Goal: Information Seeking & Learning: Learn about a topic

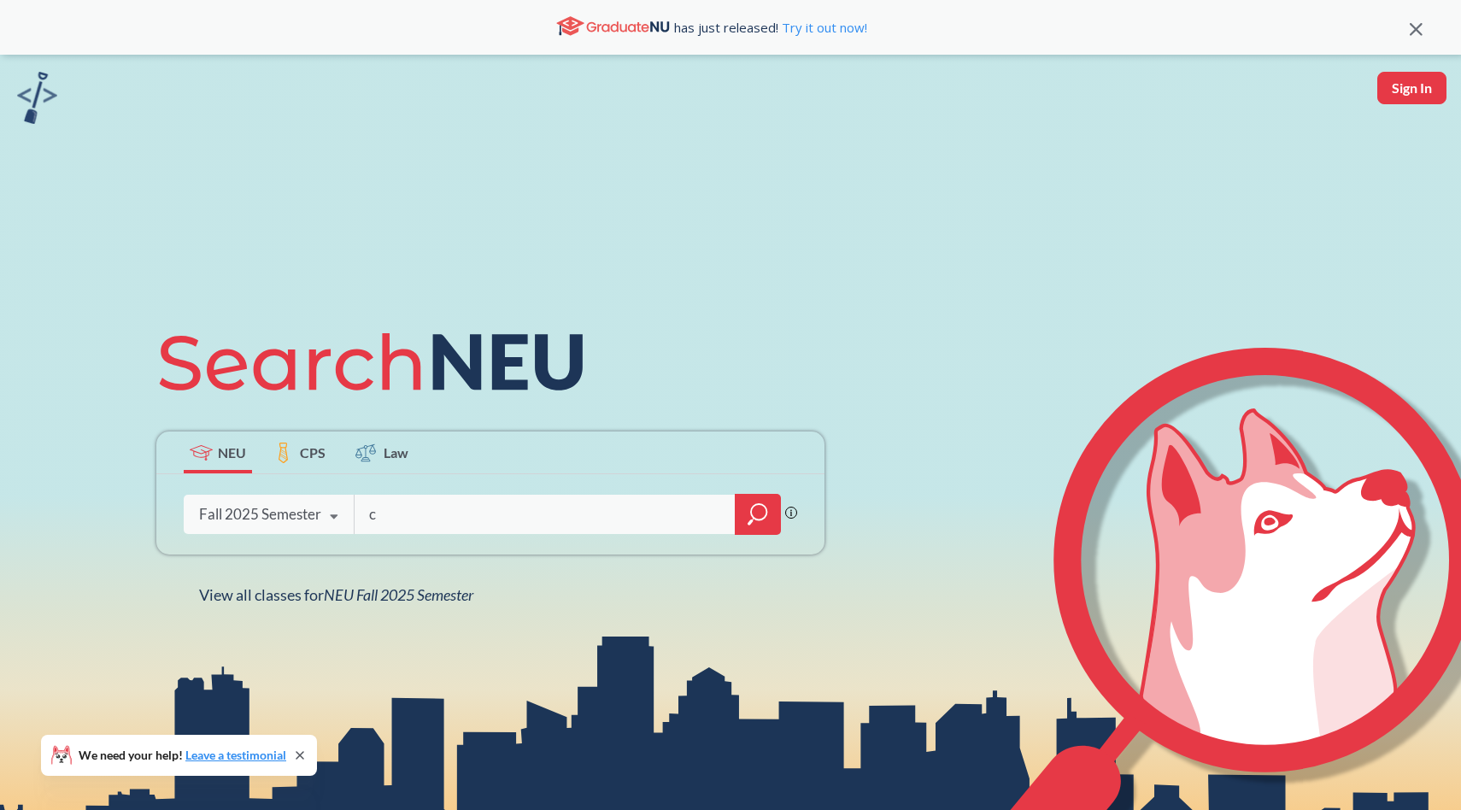
type input "cs"
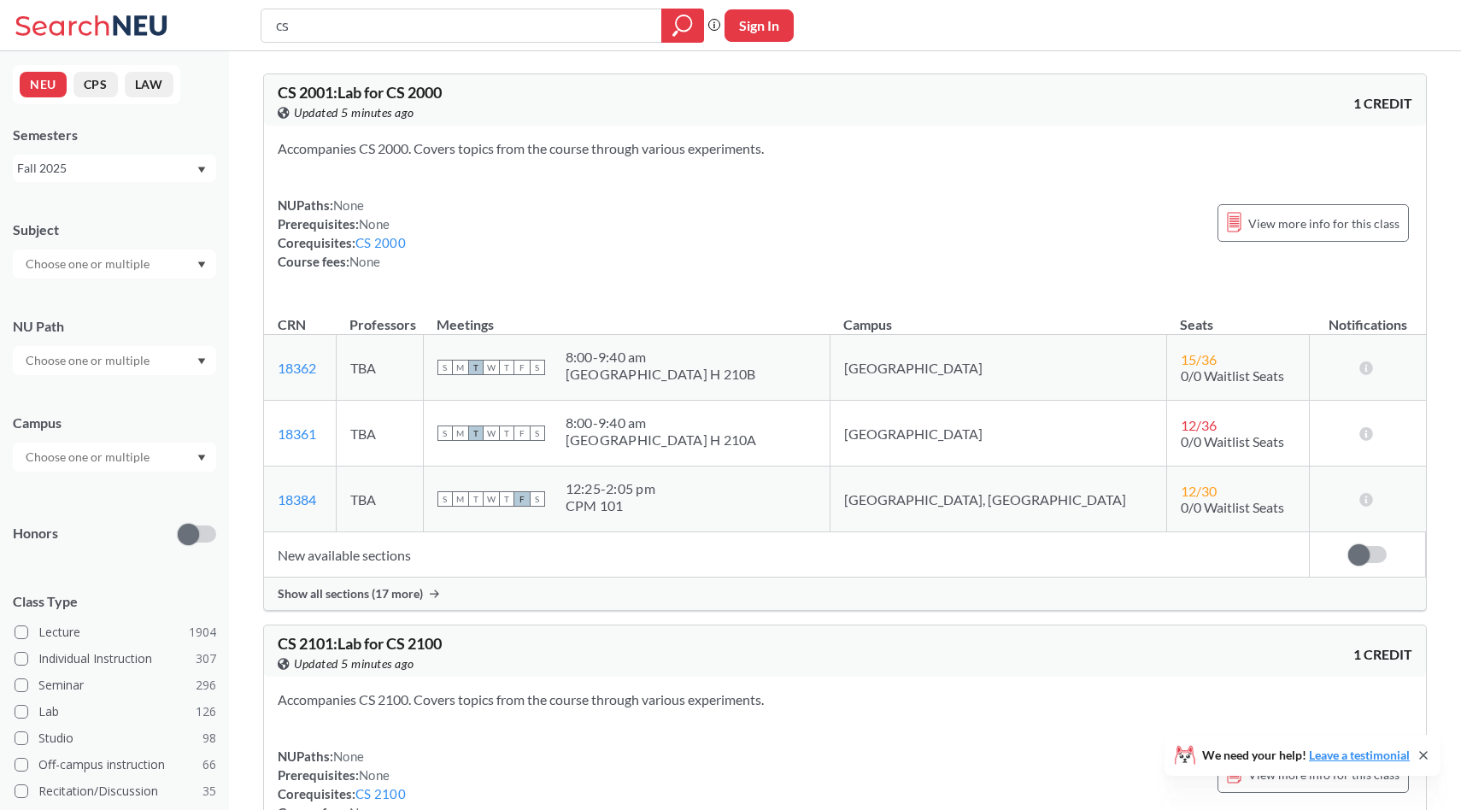
click at [149, 459] on input "text" at bounding box center [89, 457] width 144 height 21
click at [143, 495] on div "Boston ( 2062 )" at bounding box center [118, 495] width 193 height 19
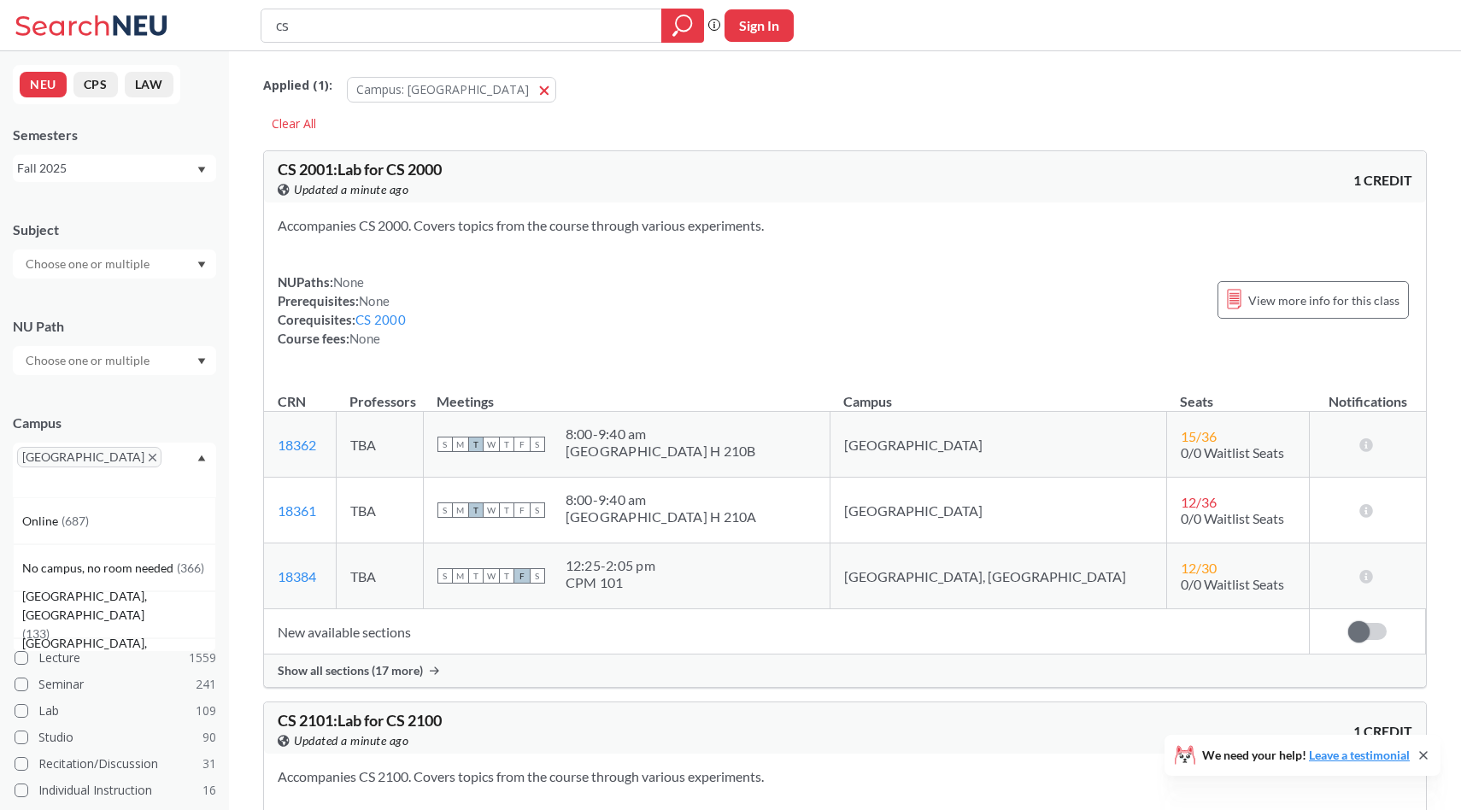
scroll to position [195, 0]
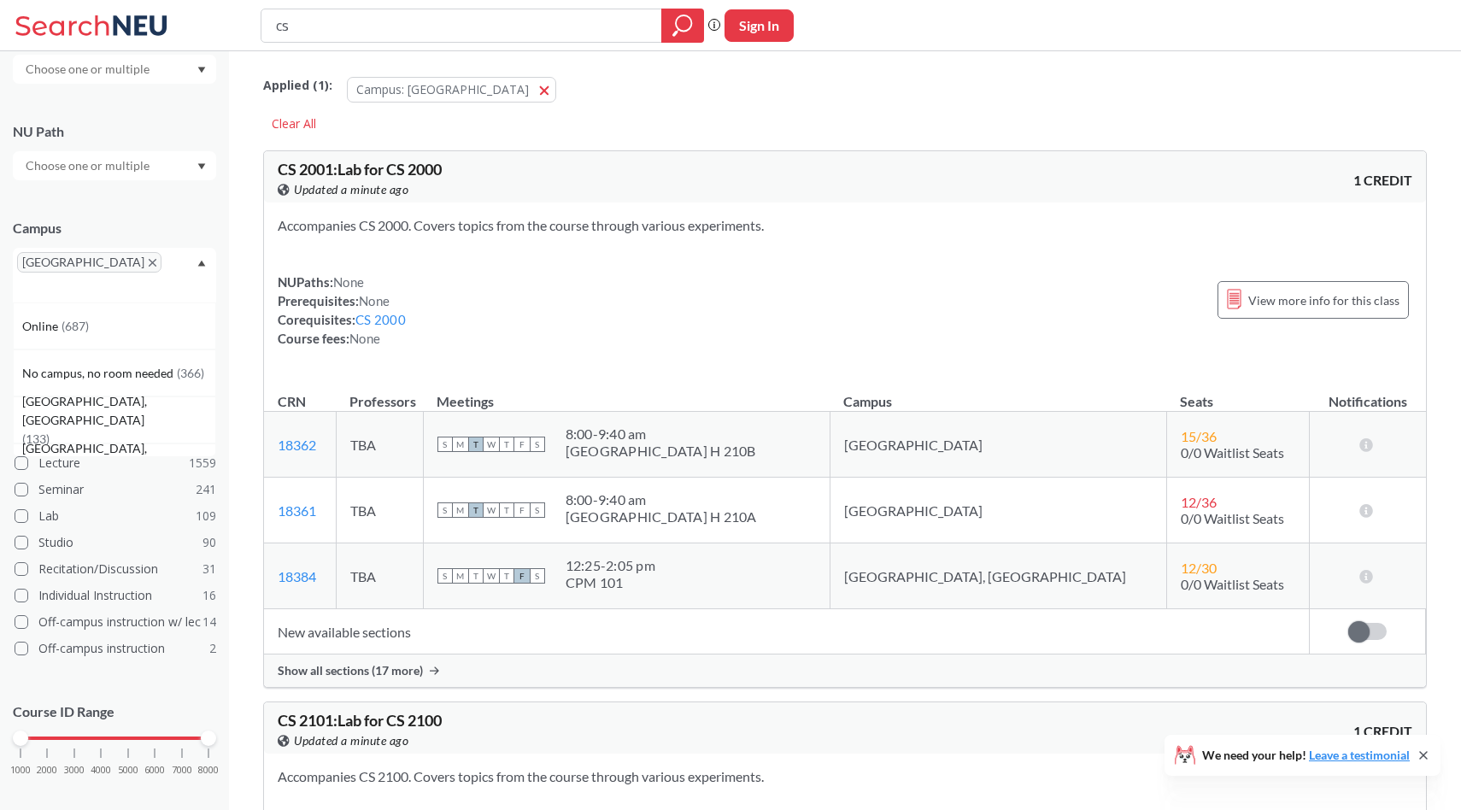
click at [1423, 757] on icon at bounding box center [1423, 755] width 14 height 14
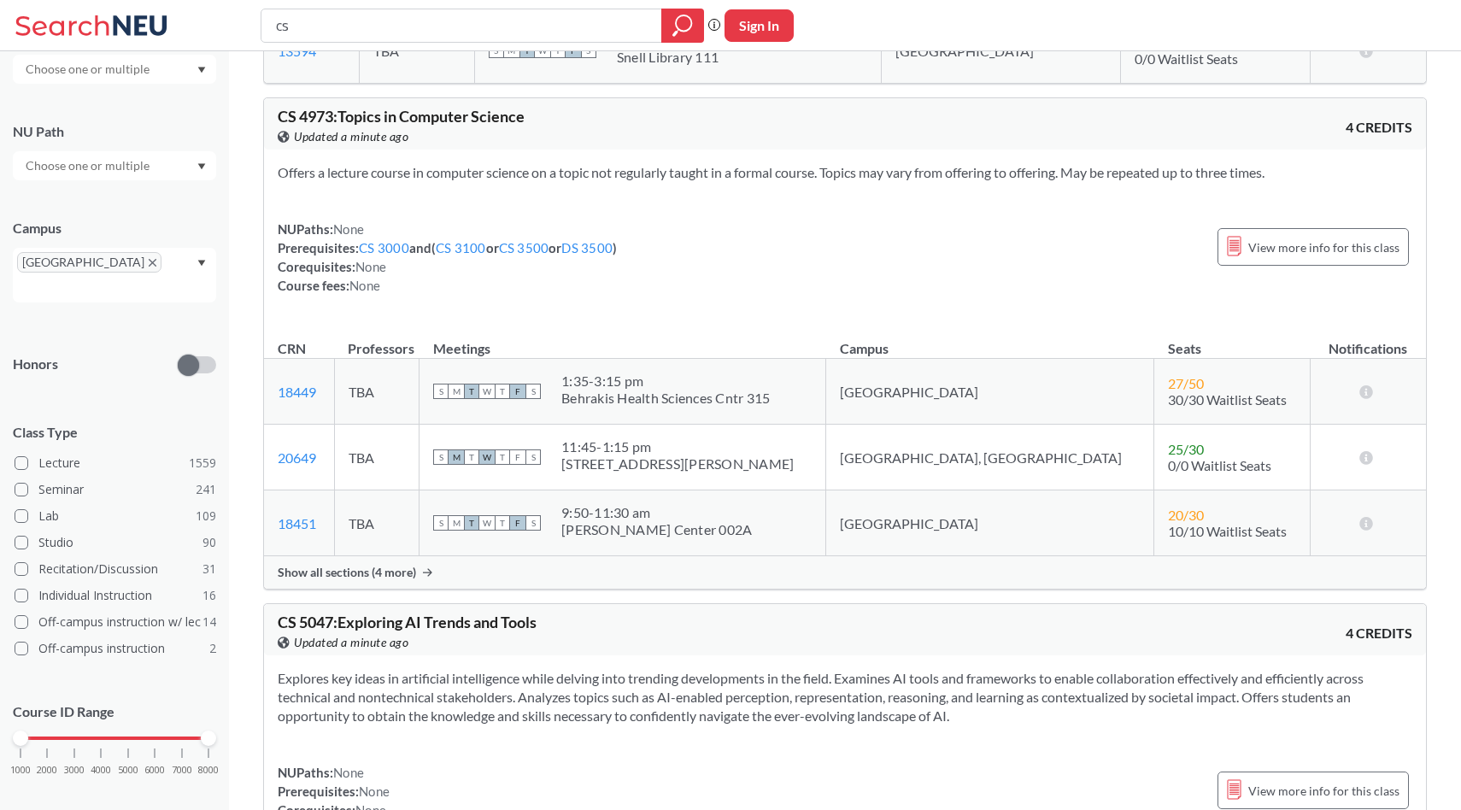
scroll to position [8655, 0]
click at [419, 28] on input "cs" at bounding box center [461, 25] width 375 height 29
type input "engineer"
click at [678, 35] on icon "magnifying glass" at bounding box center [682, 26] width 21 height 24
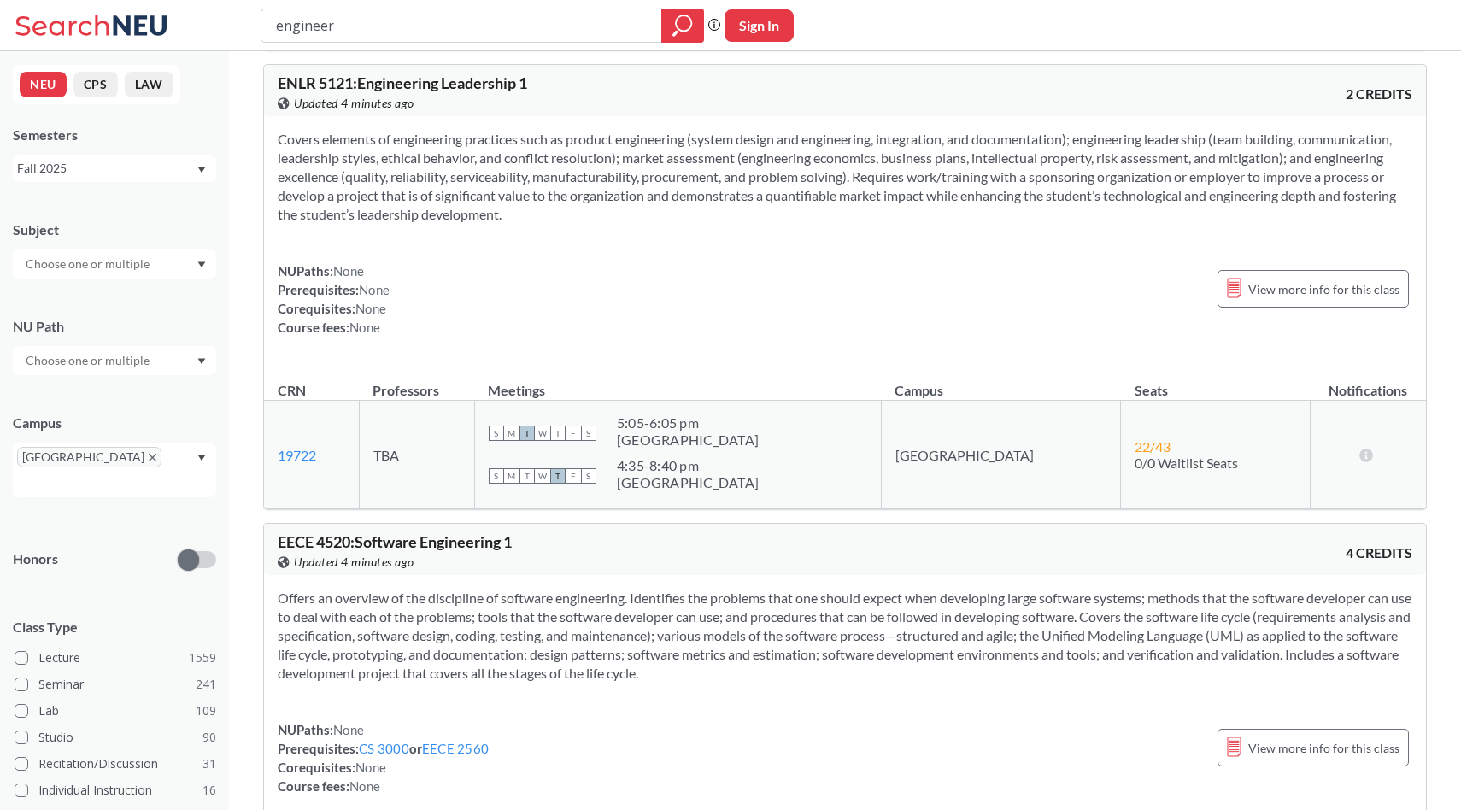
scroll to position [2833, 0]
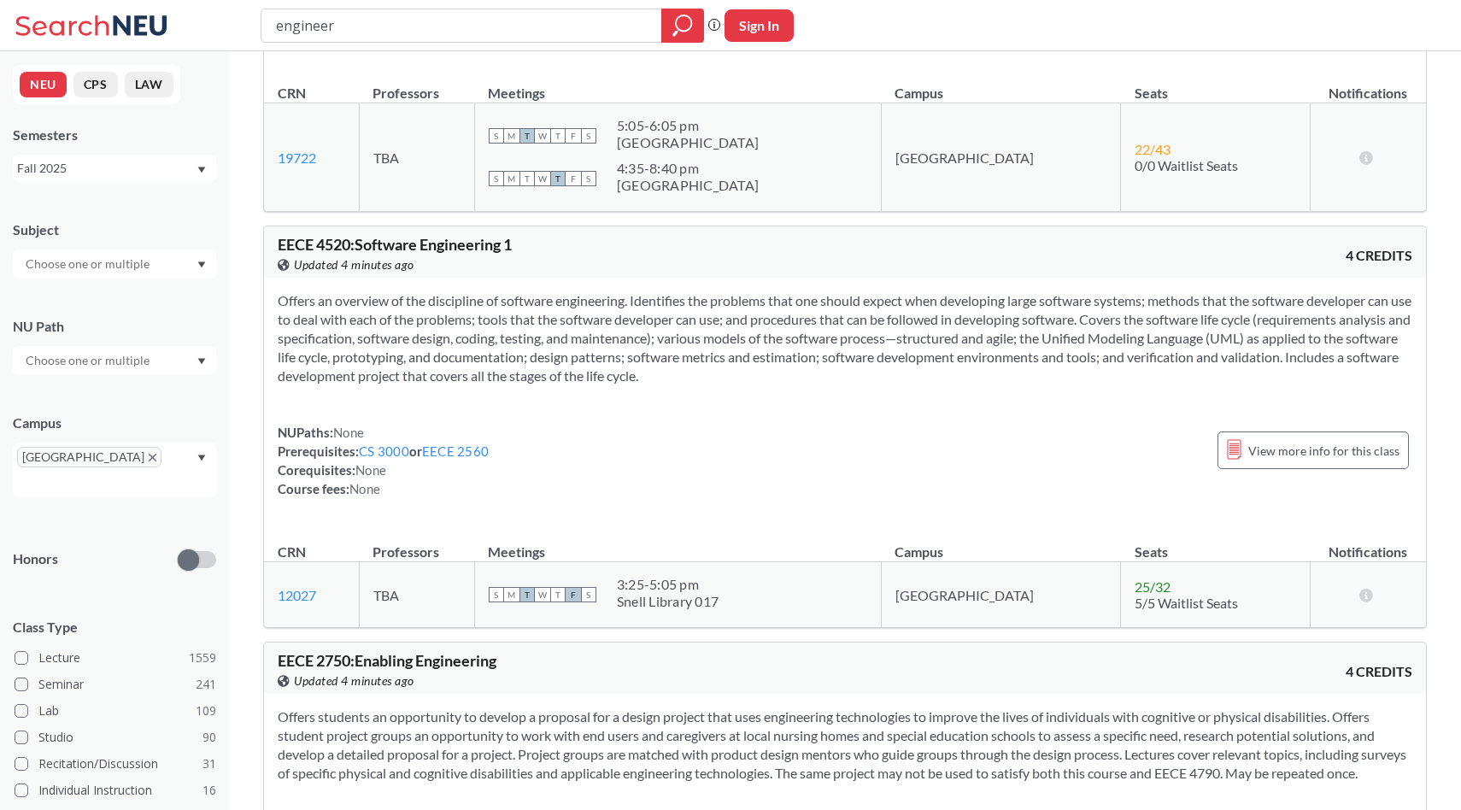
click at [308, 252] on span "EECE 4520 : Software Engineering 1" at bounding box center [395, 244] width 234 height 19
click at [164, 268] on div at bounding box center [114, 263] width 203 height 29
click at [147, 301] on div "CS ( 79 )" at bounding box center [118, 293] width 193 height 19
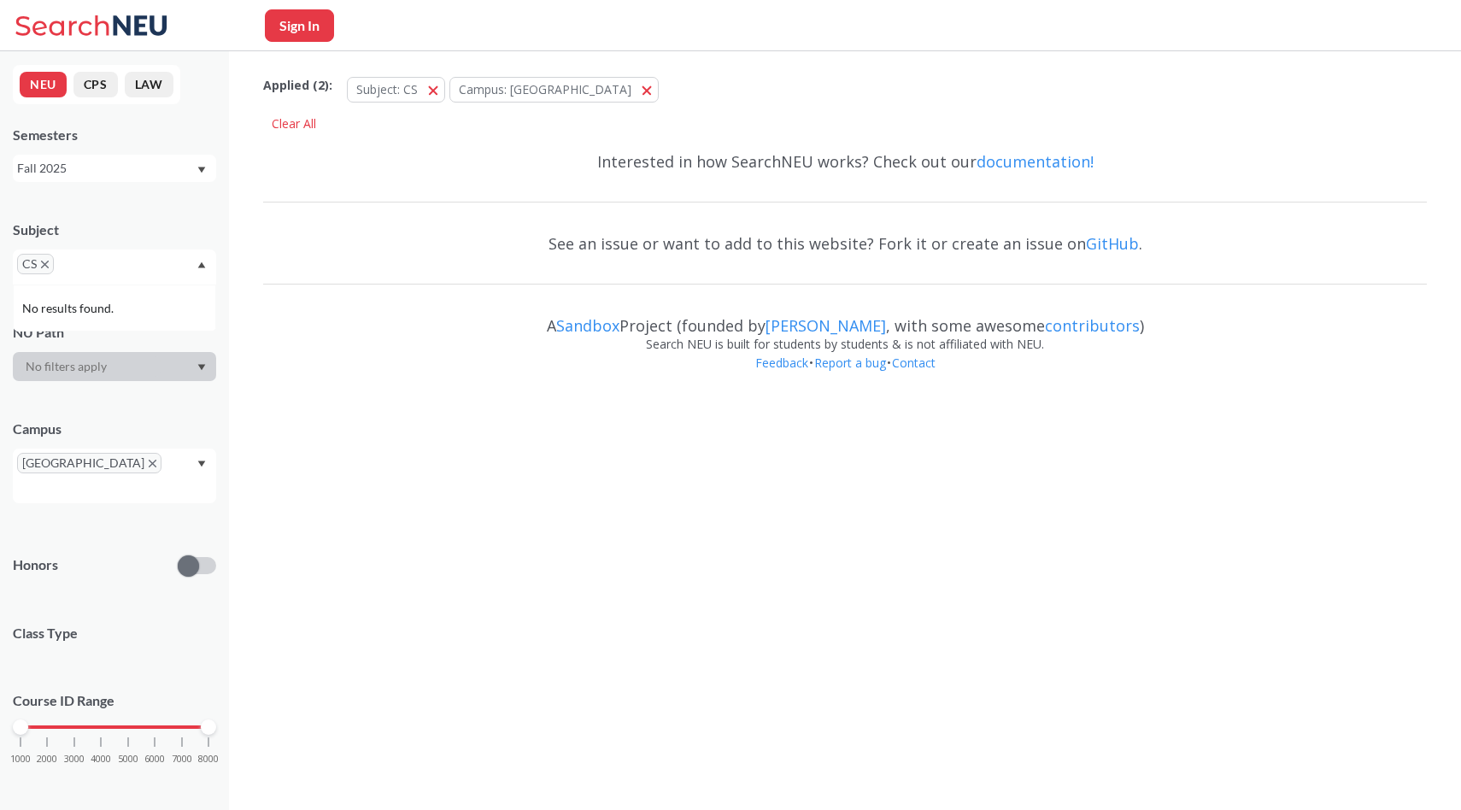
click at [164, 278] on div "CS" at bounding box center [114, 266] width 203 height 35
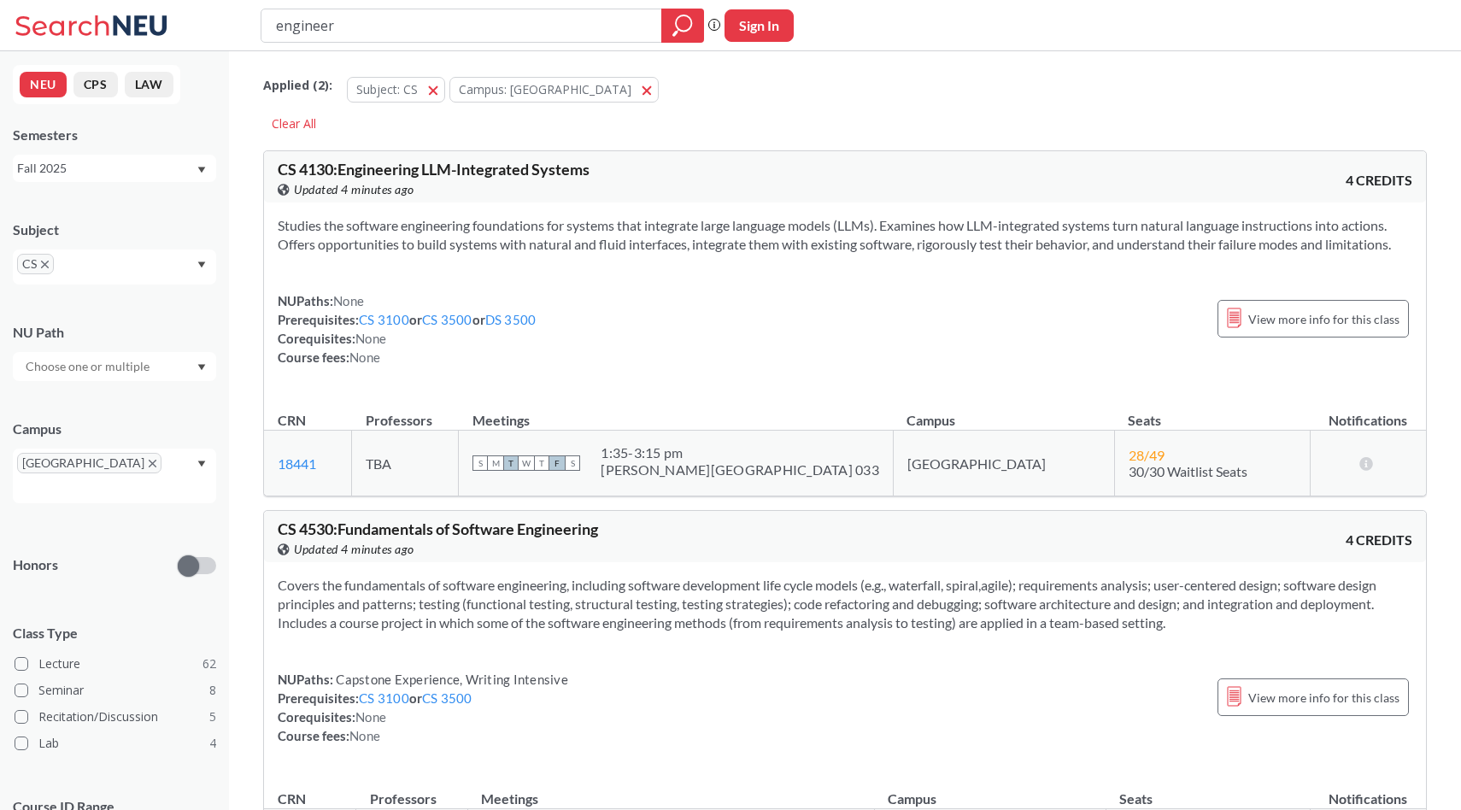
click at [165, 273] on div "CS" at bounding box center [114, 266] width 203 height 35
click at [173, 318] on p "Electrical and Comp Engineerng" at bounding box center [118, 317] width 193 height 17
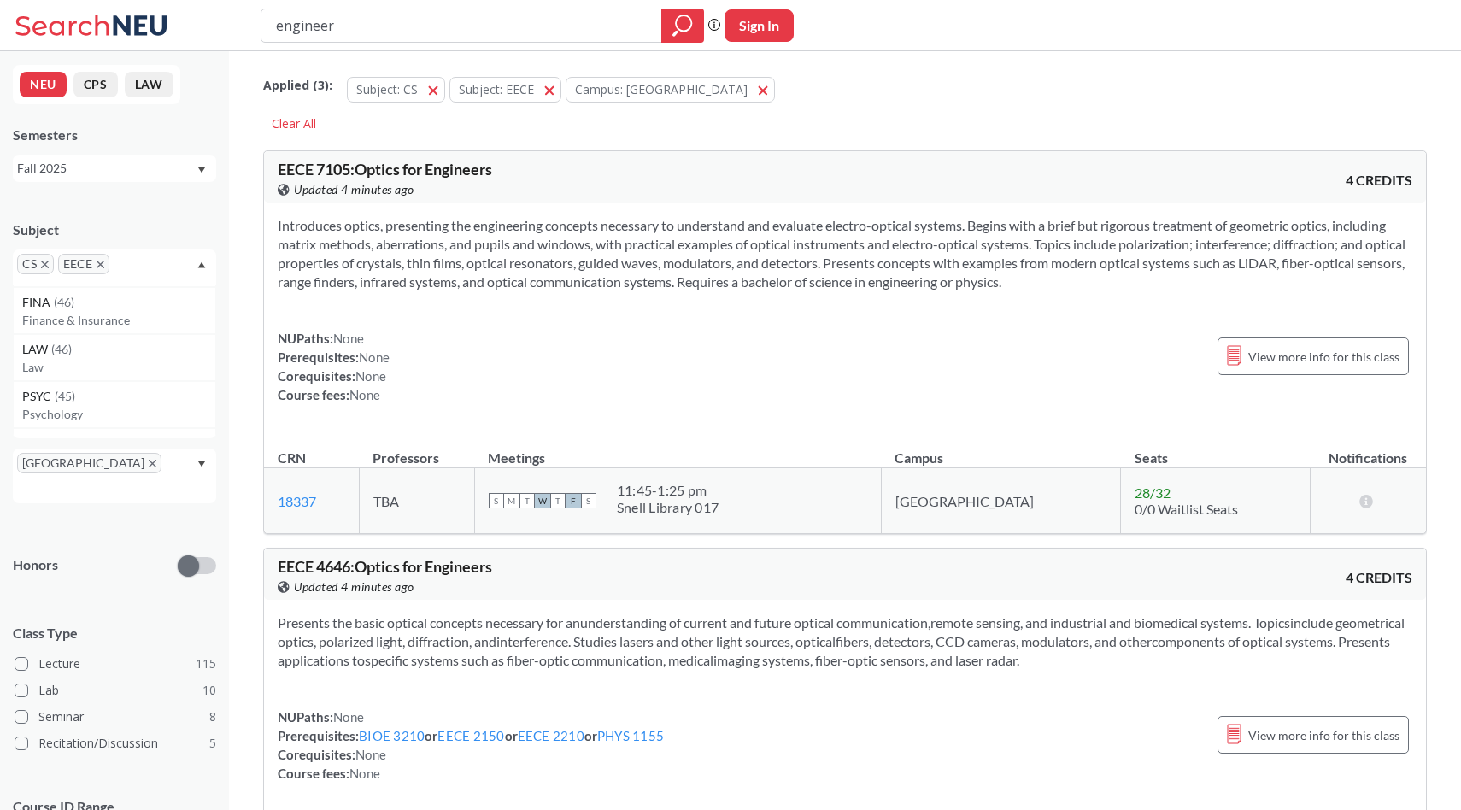
scroll to position [182, 0]
click at [379, 290] on section "Introduces optics, presenting the engineering concepts necessary to understand …" at bounding box center [845, 253] width 1134 height 75
click at [415, 39] on input "engineer" at bounding box center [461, 25] width 375 height 29
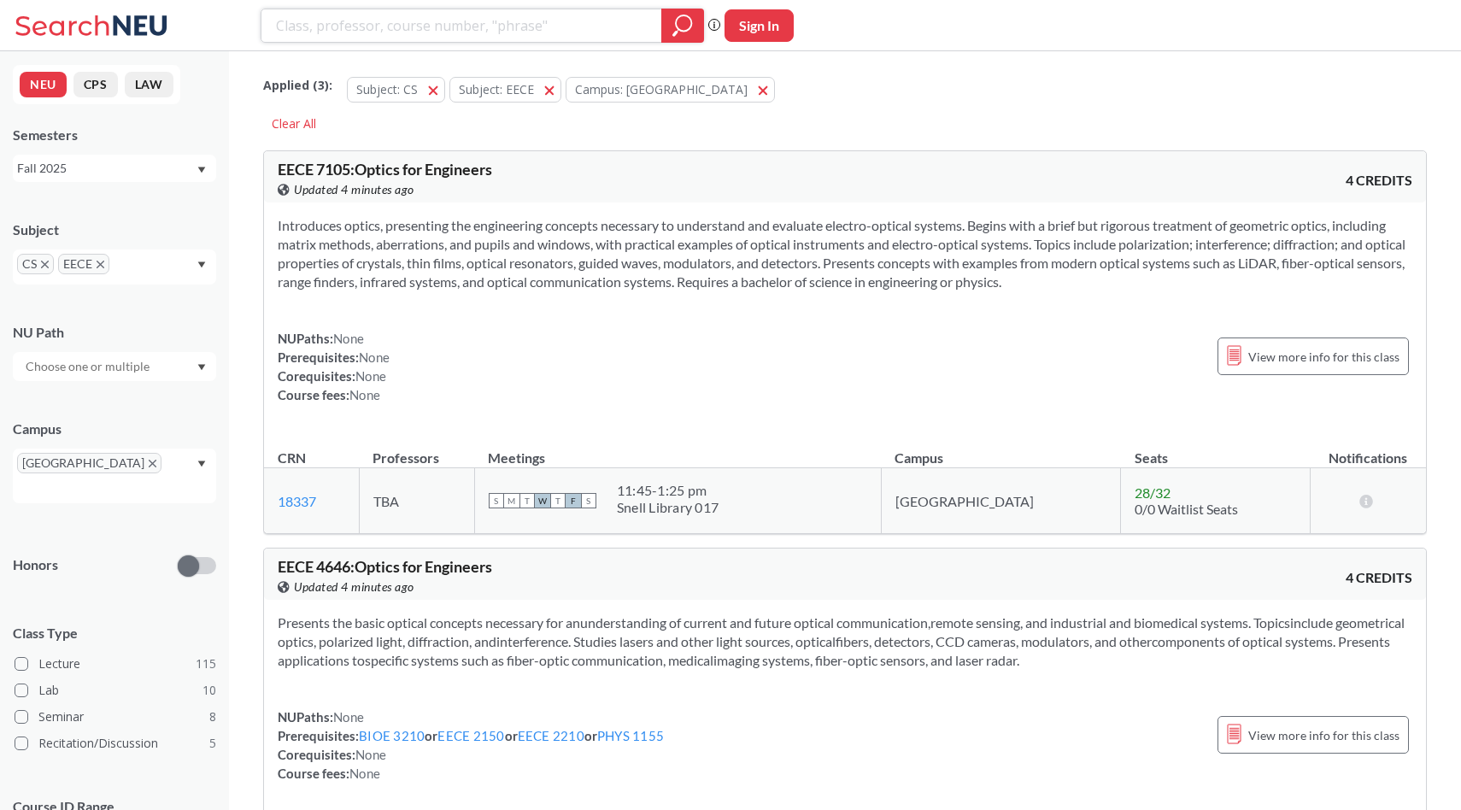
click at [686, 22] on icon "magnifying glass" at bounding box center [682, 26] width 21 height 24
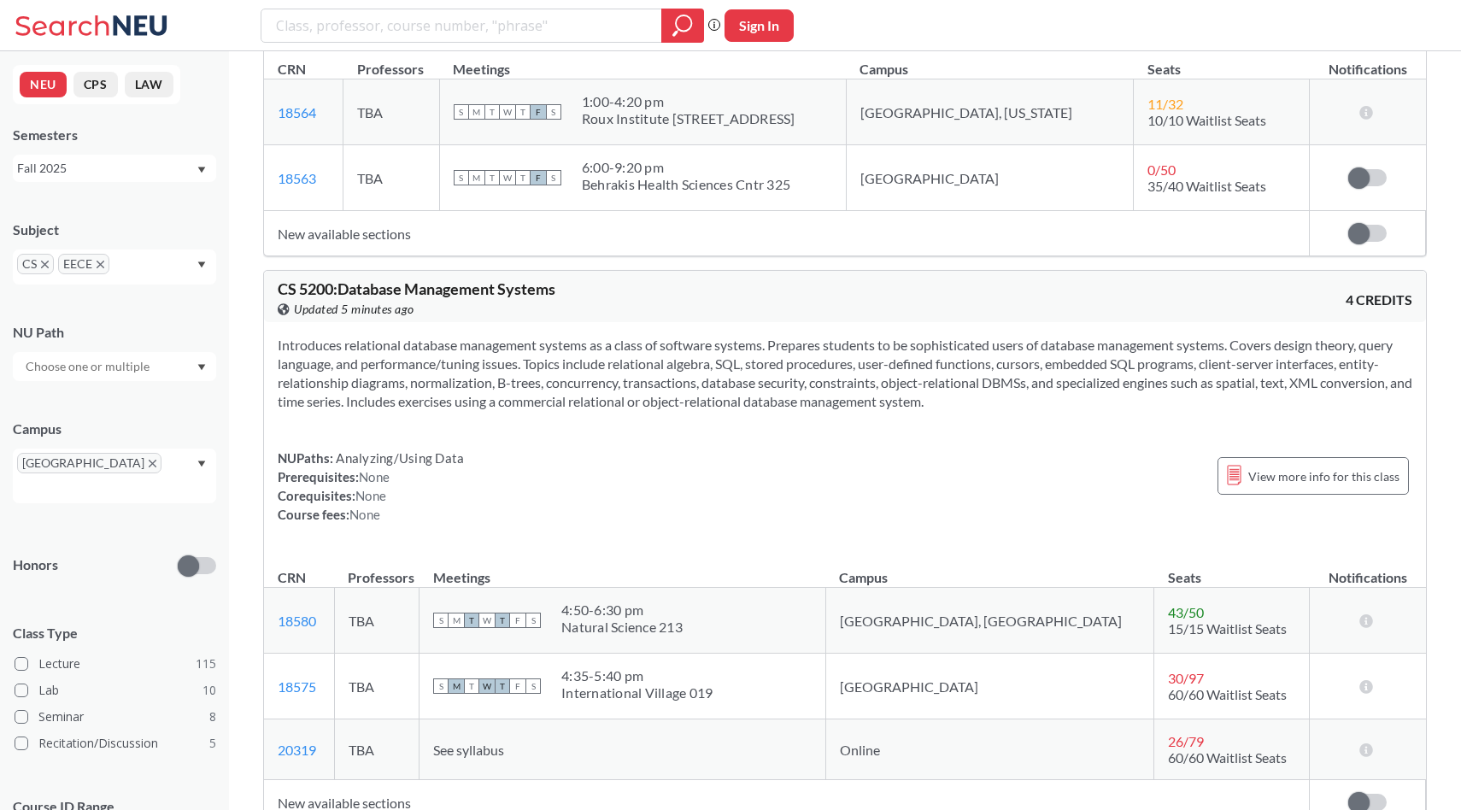
scroll to position [94, 0]
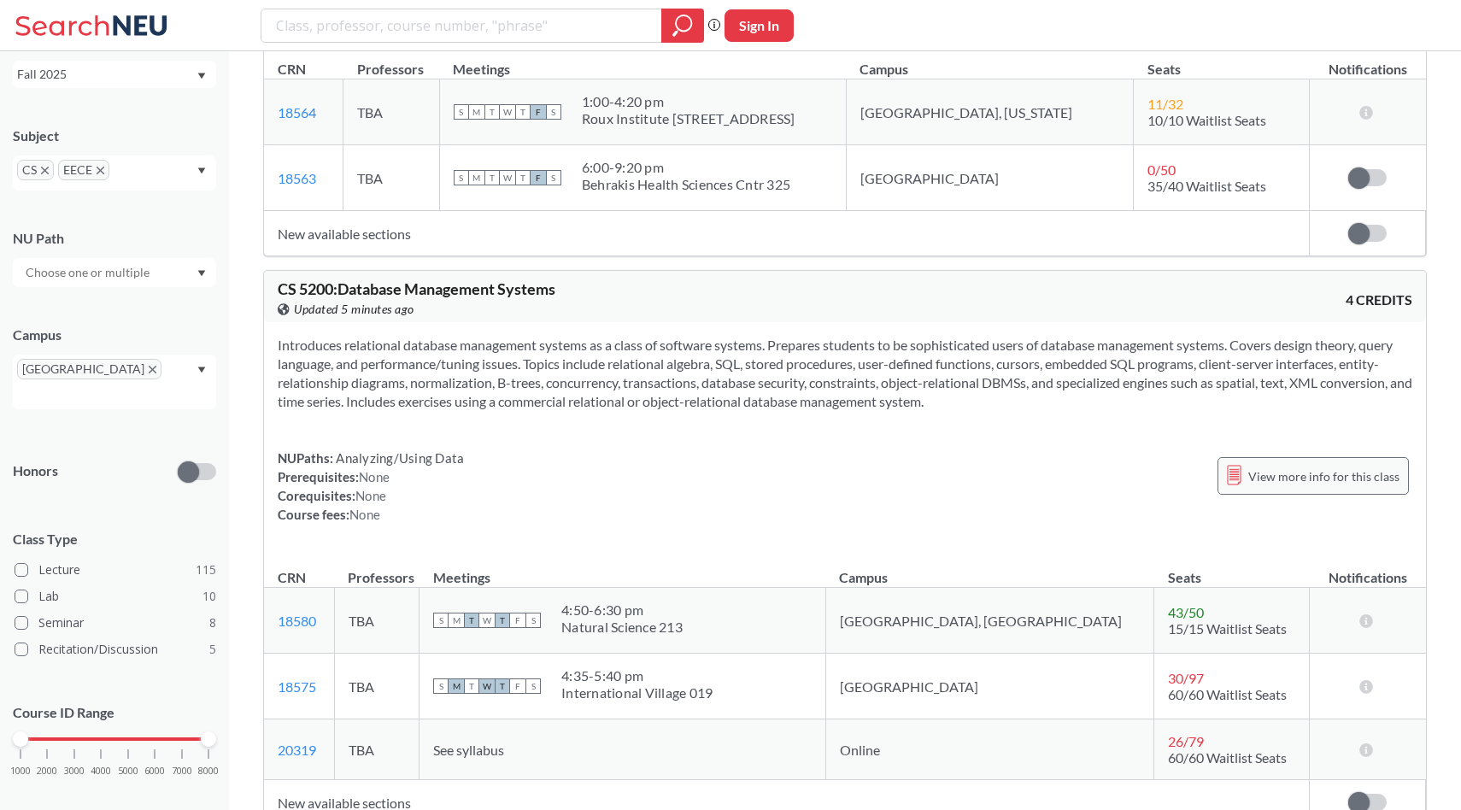
click at [1268, 487] on span "View more info for this class" at bounding box center [1323, 476] width 151 height 21
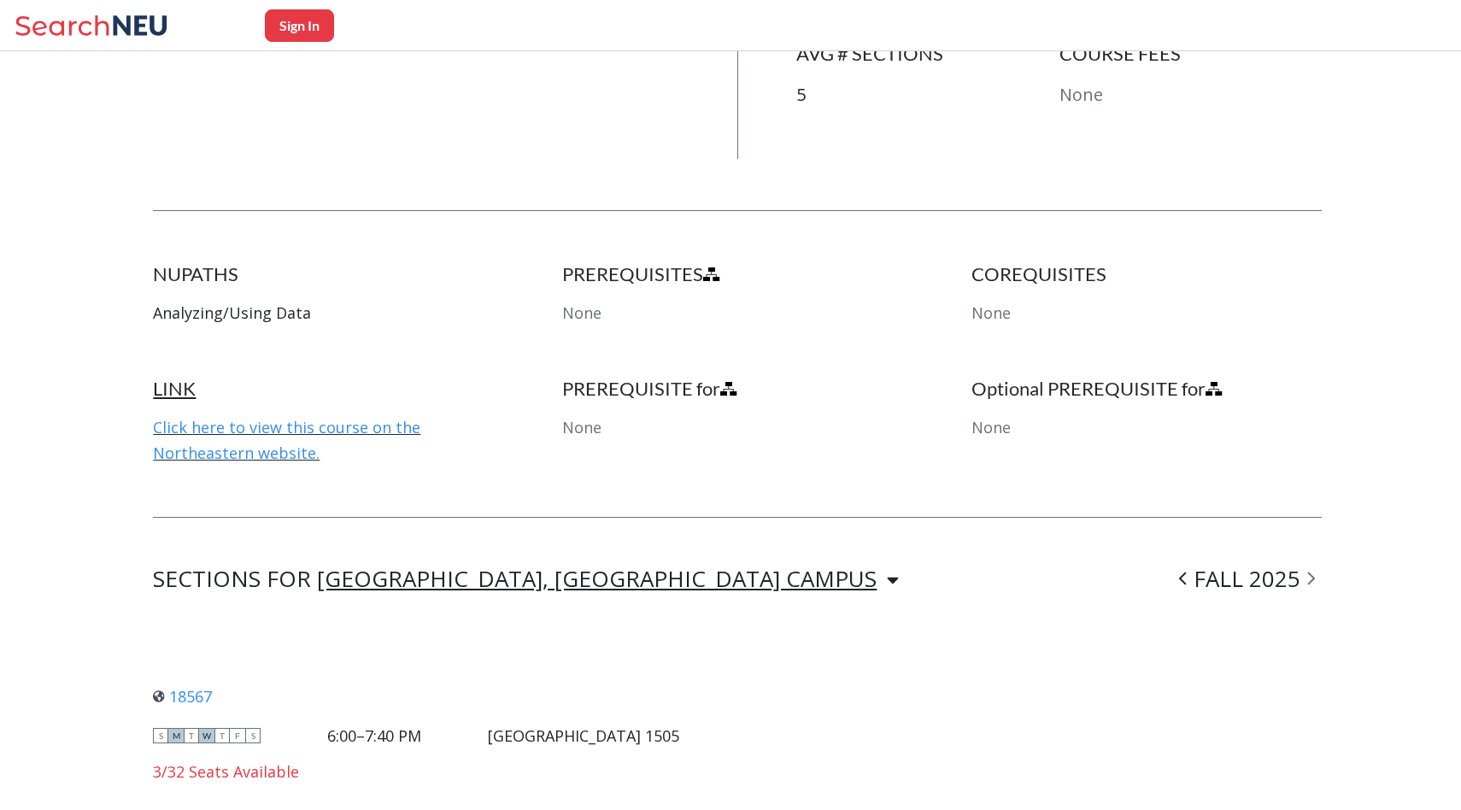
scroll to position [830, 0]
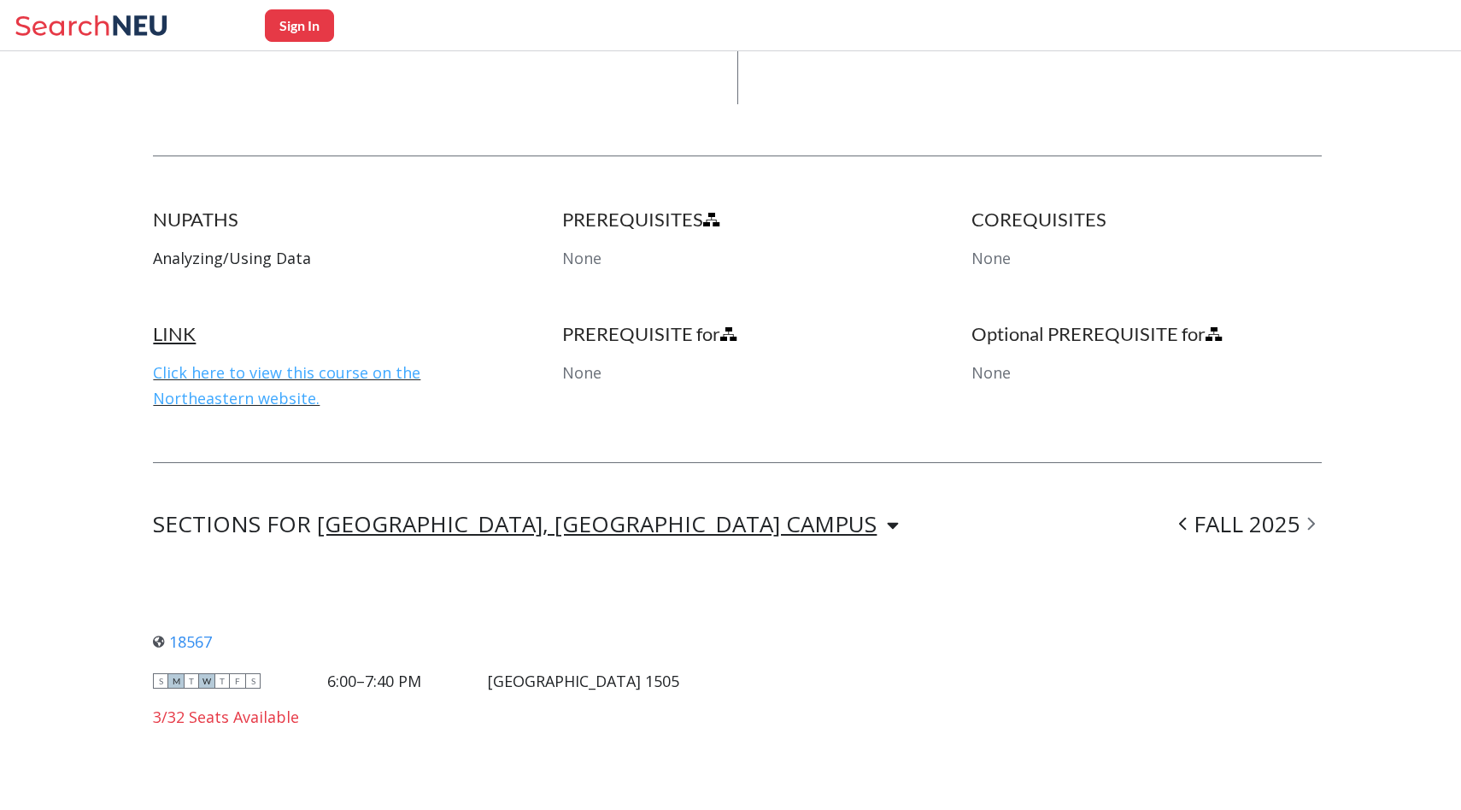
click at [306, 371] on link "Click here to view this course on the Northeastern website." at bounding box center [286, 385] width 267 height 46
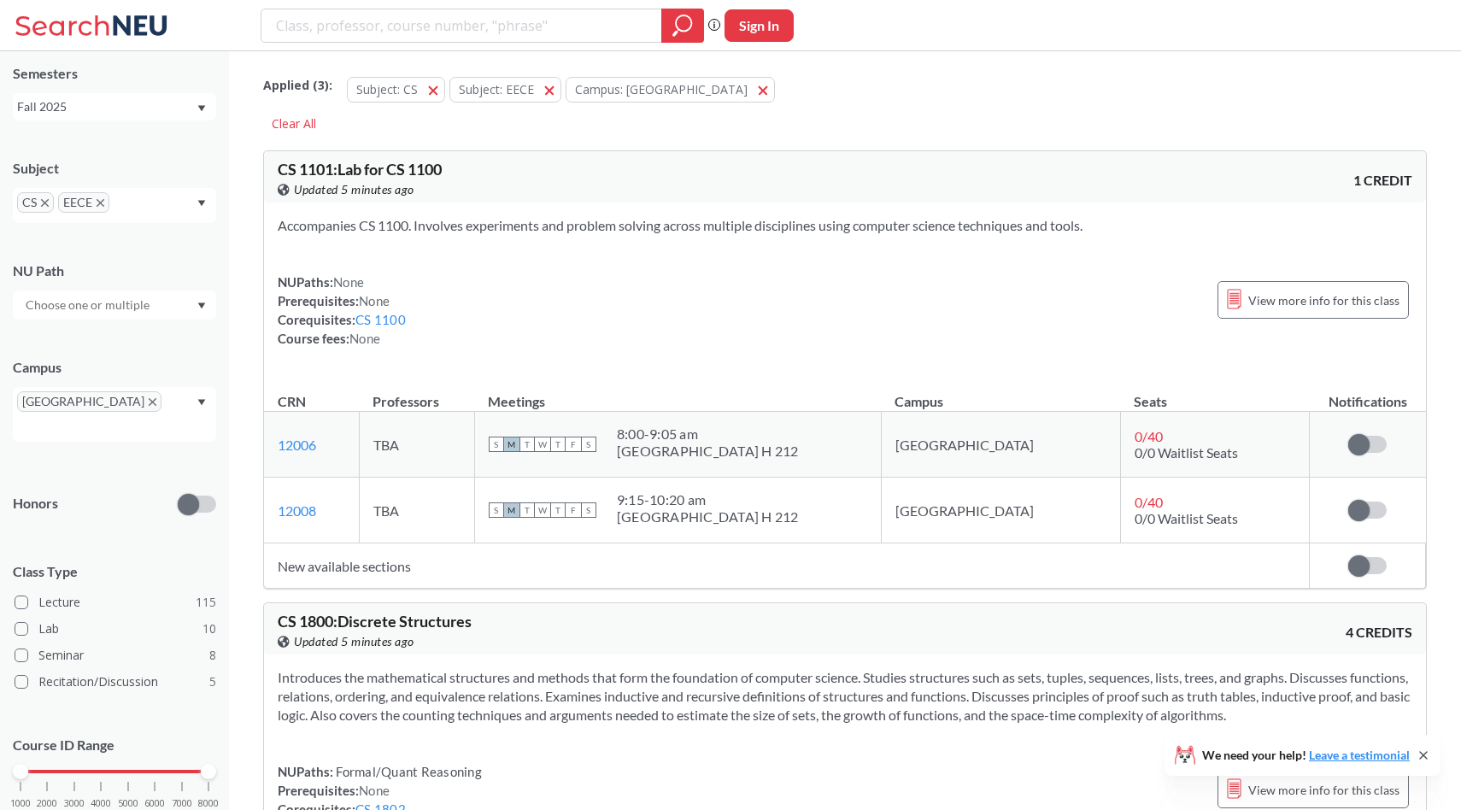
scroll to position [94, 0]
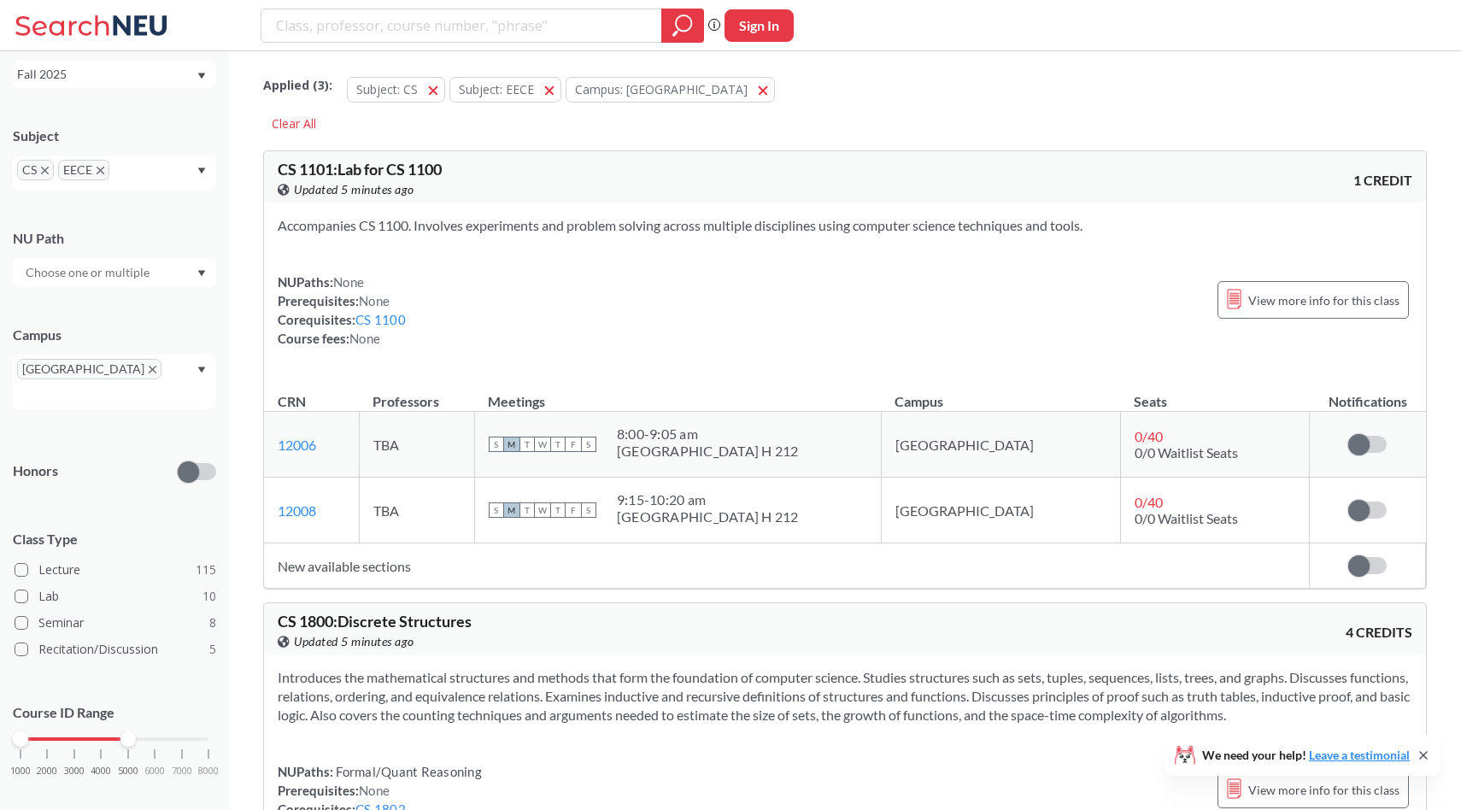
drag, startPoint x: 210, startPoint y: 719, endPoint x: 141, endPoint y: 720, distance: 69.2
click at [141, 733] on div "1000 2000 3000 4000 5000 6000 7000 8000" at bounding box center [115, 739] width 188 height 12
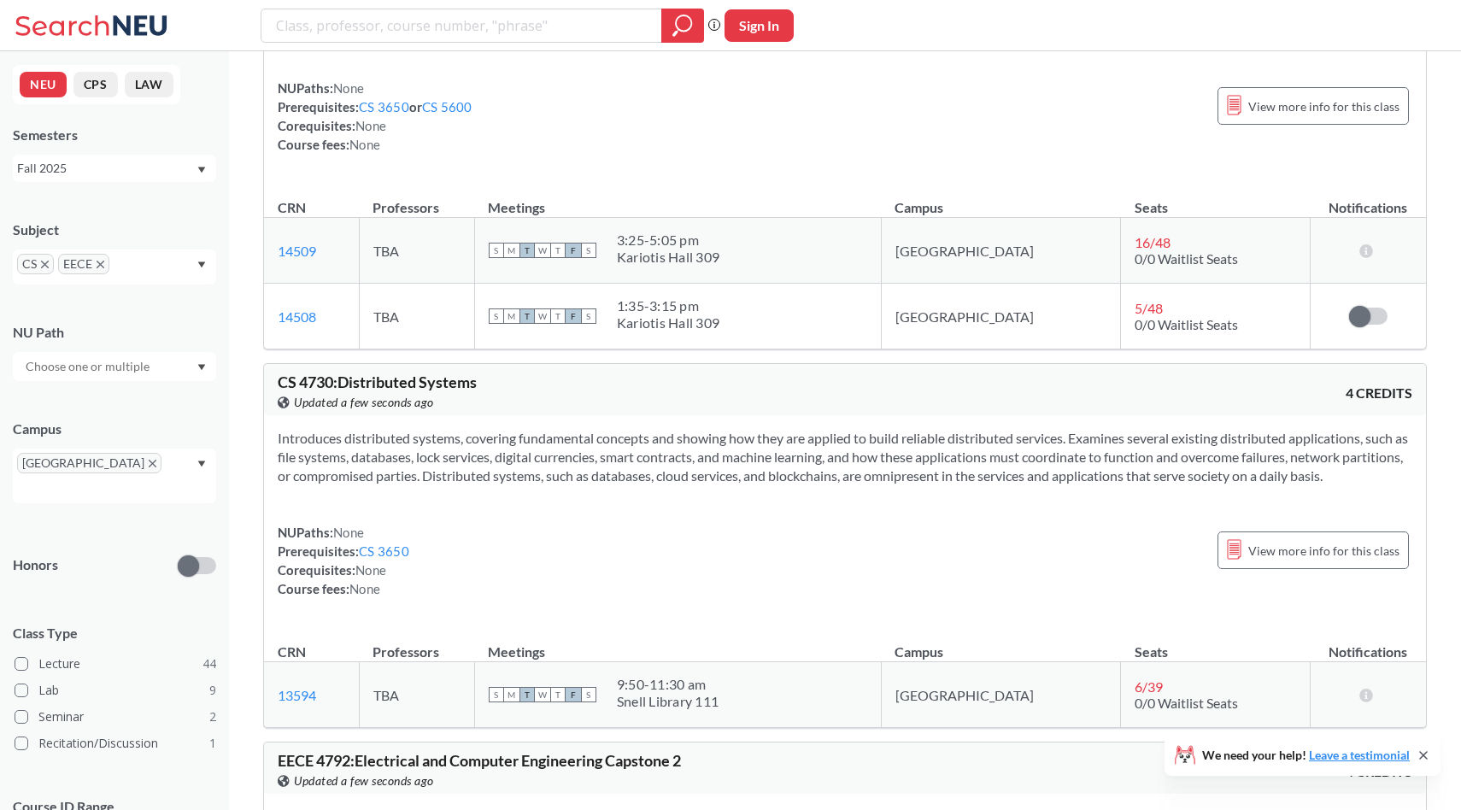
scroll to position [26333, 0]
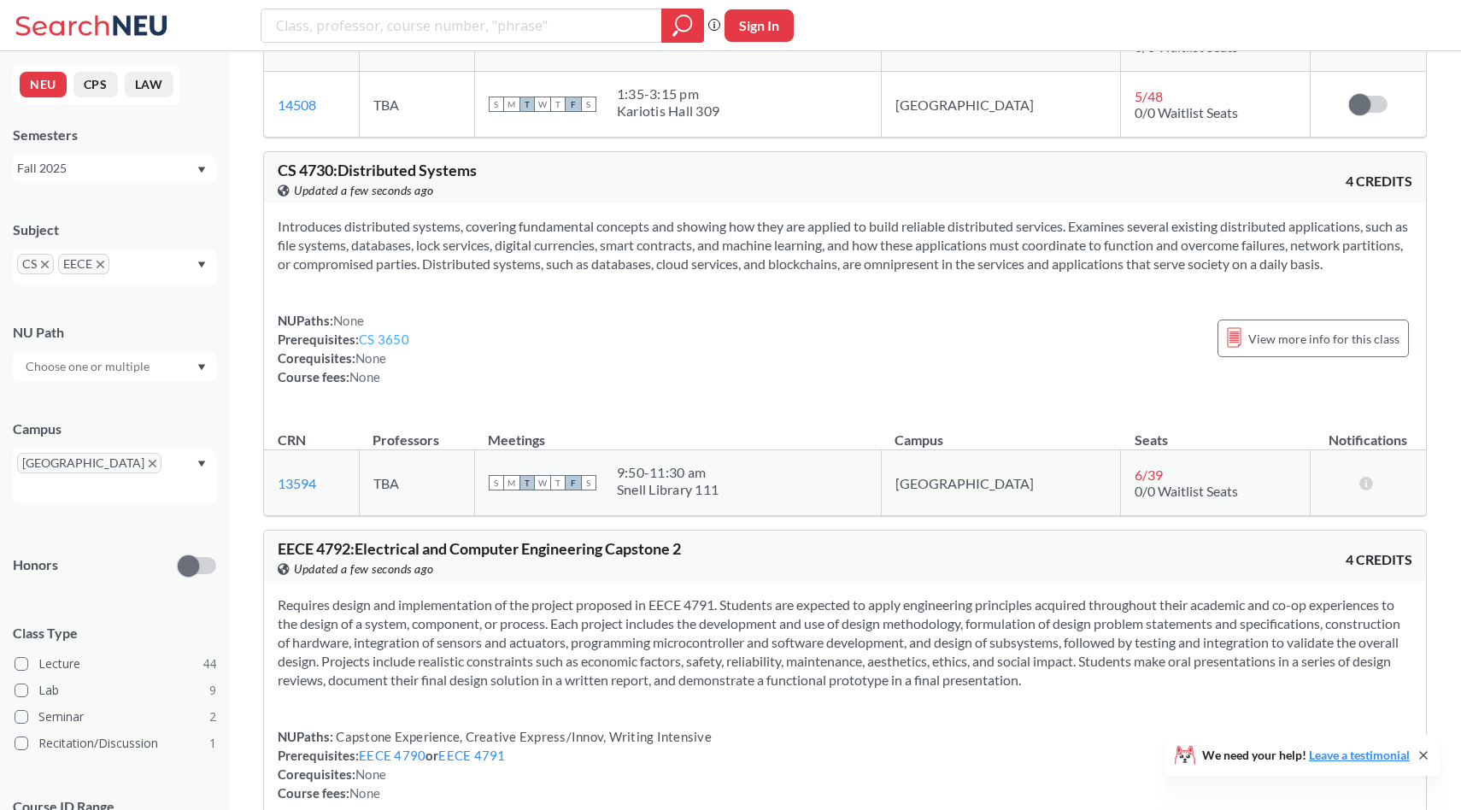
click at [393, 347] on link "CS 3650" at bounding box center [384, 338] width 50 height 15
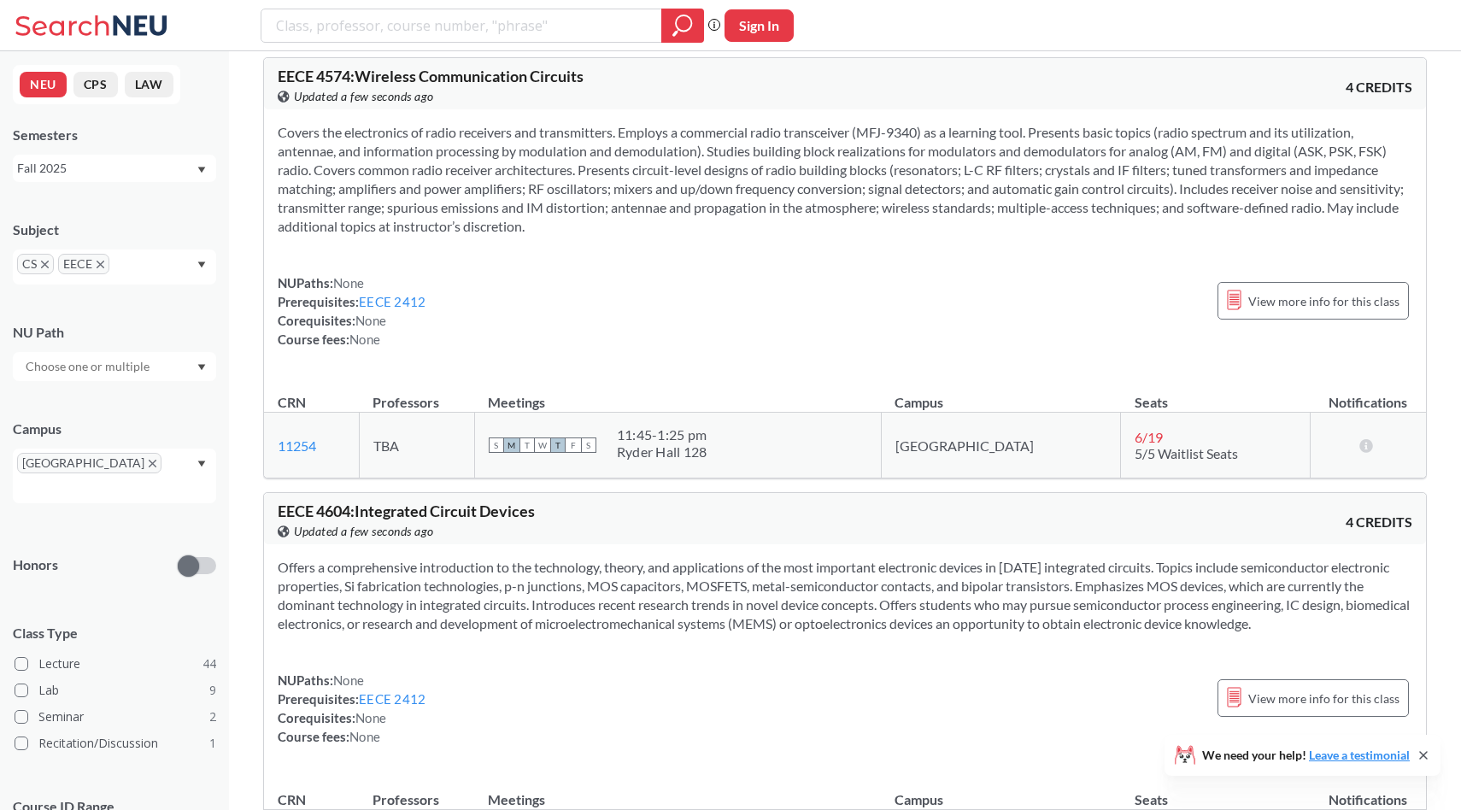
scroll to position [26333, 0]
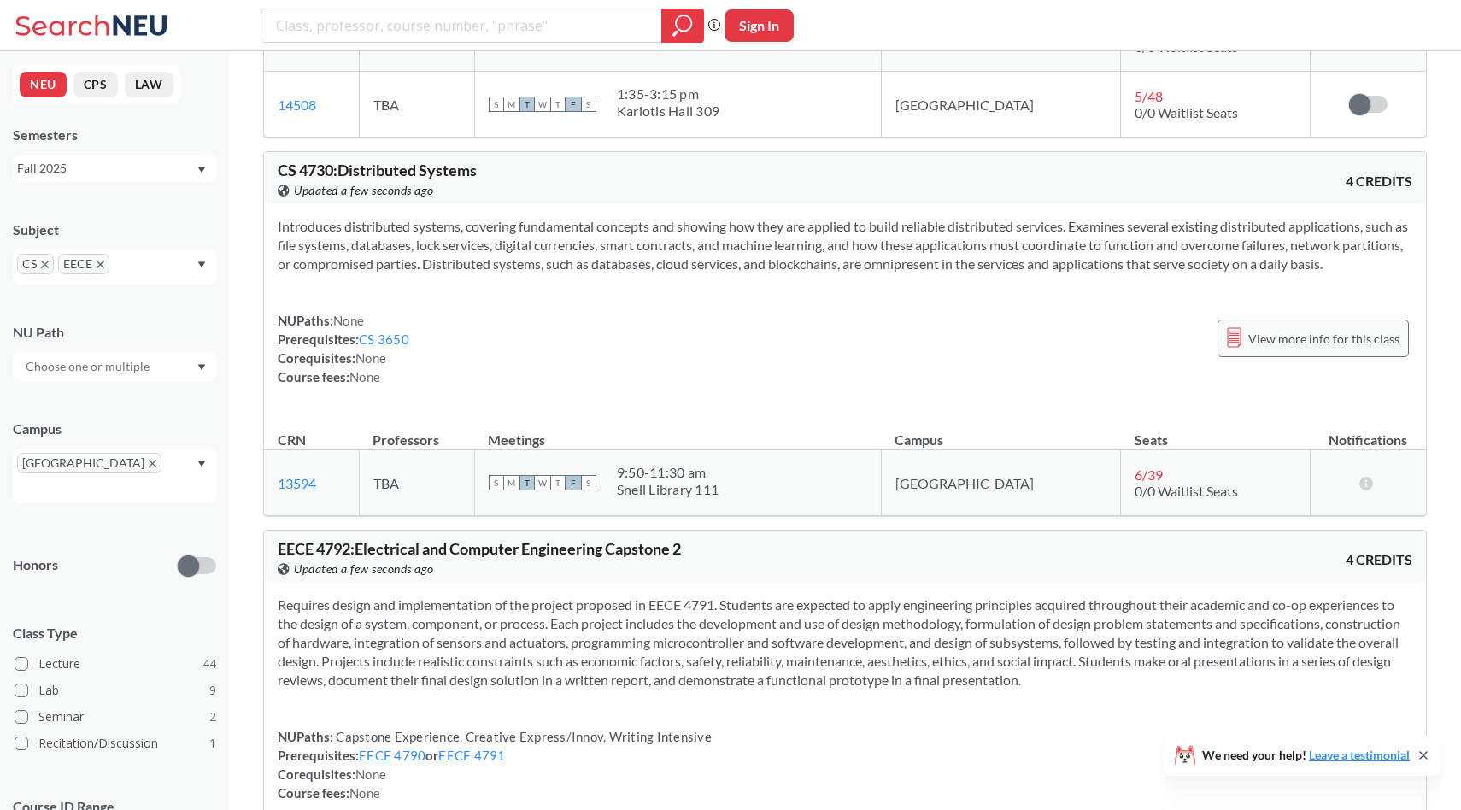
click at [1325, 357] on div "View more info for this class" at bounding box center [1312, 338] width 191 height 38
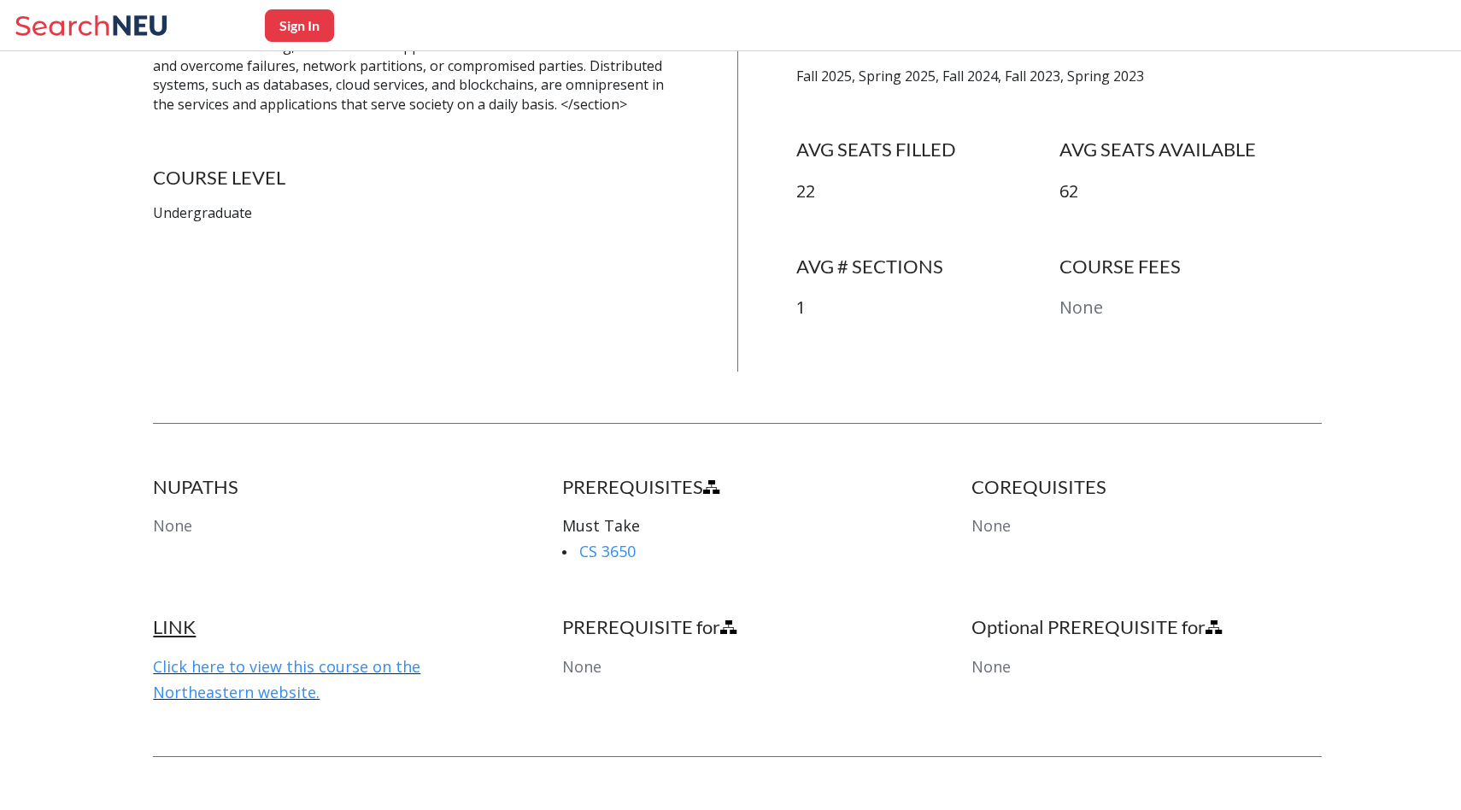
scroll to position [911, 0]
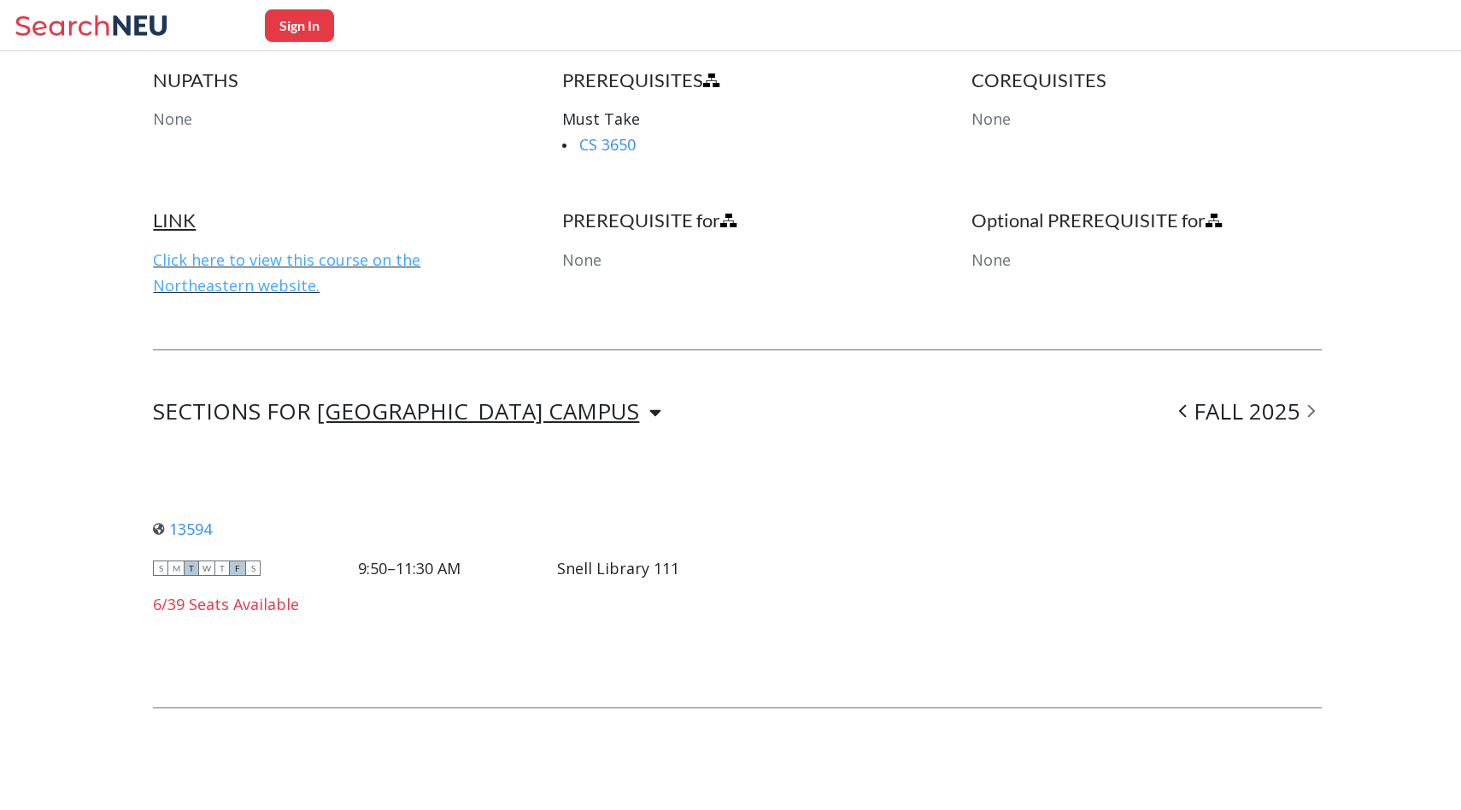
click at [261, 288] on link "Click here to view this course on the Northeastern website." at bounding box center [286, 272] width 267 height 46
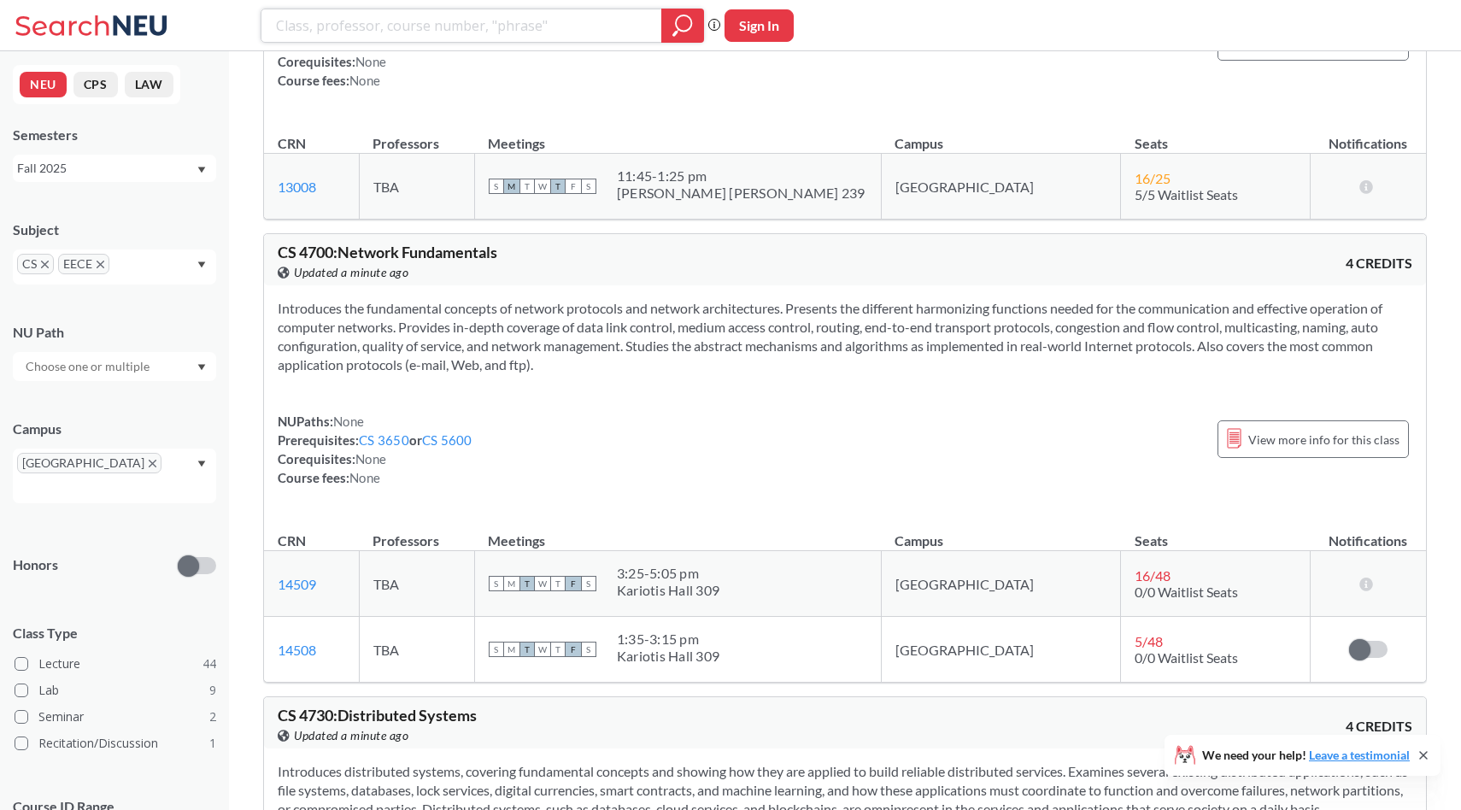
scroll to position [25786, 0]
click at [543, 376] on section "Introduces the fundamental concepts of network protocols and network architectu…" at bounding box center [845, 338] width 1134 height 75
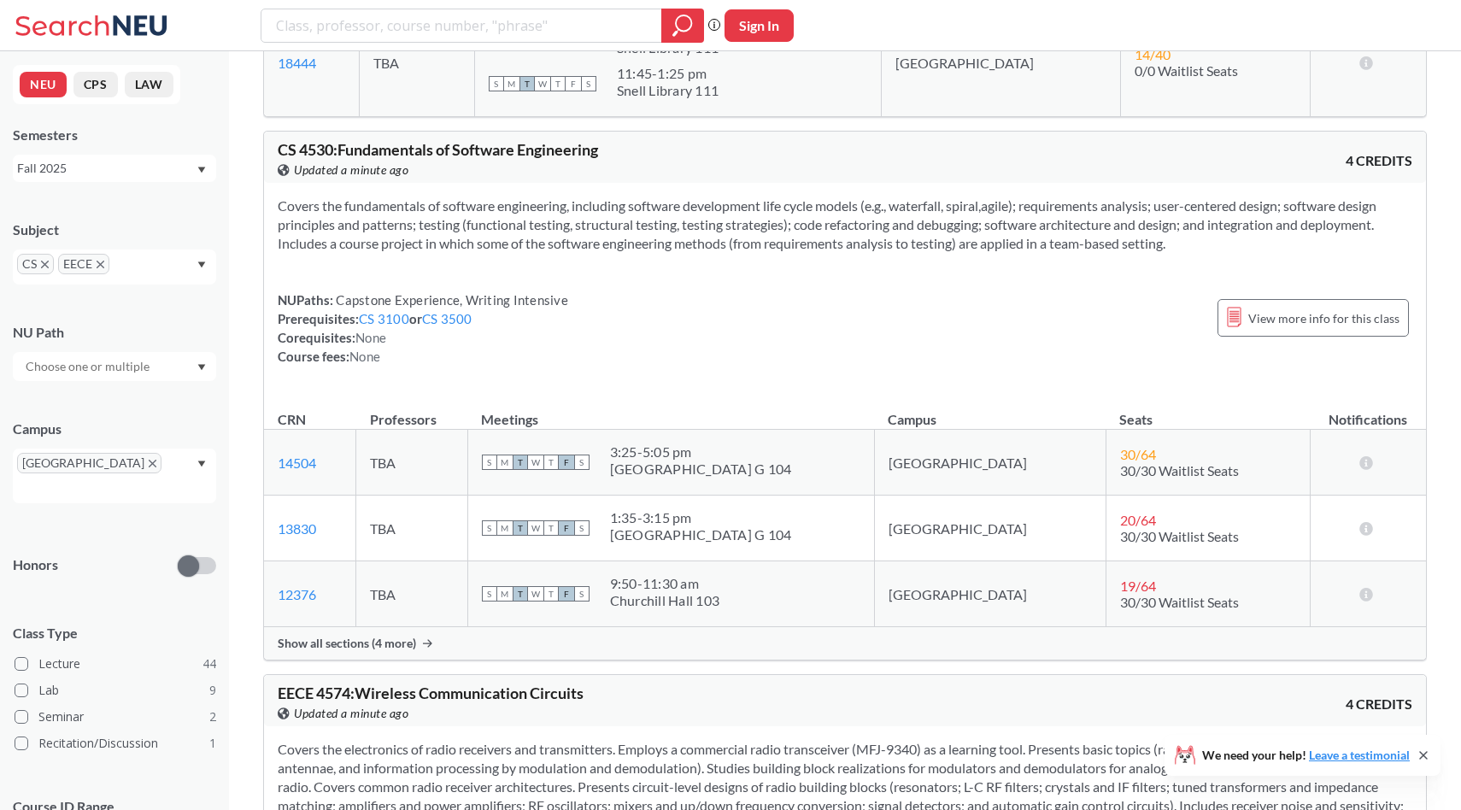
scroll to position [24135, 0]
click at [413, 661] on div "Show all sections (4 more)" at bounding box center [845, 645] width 1162 height 32
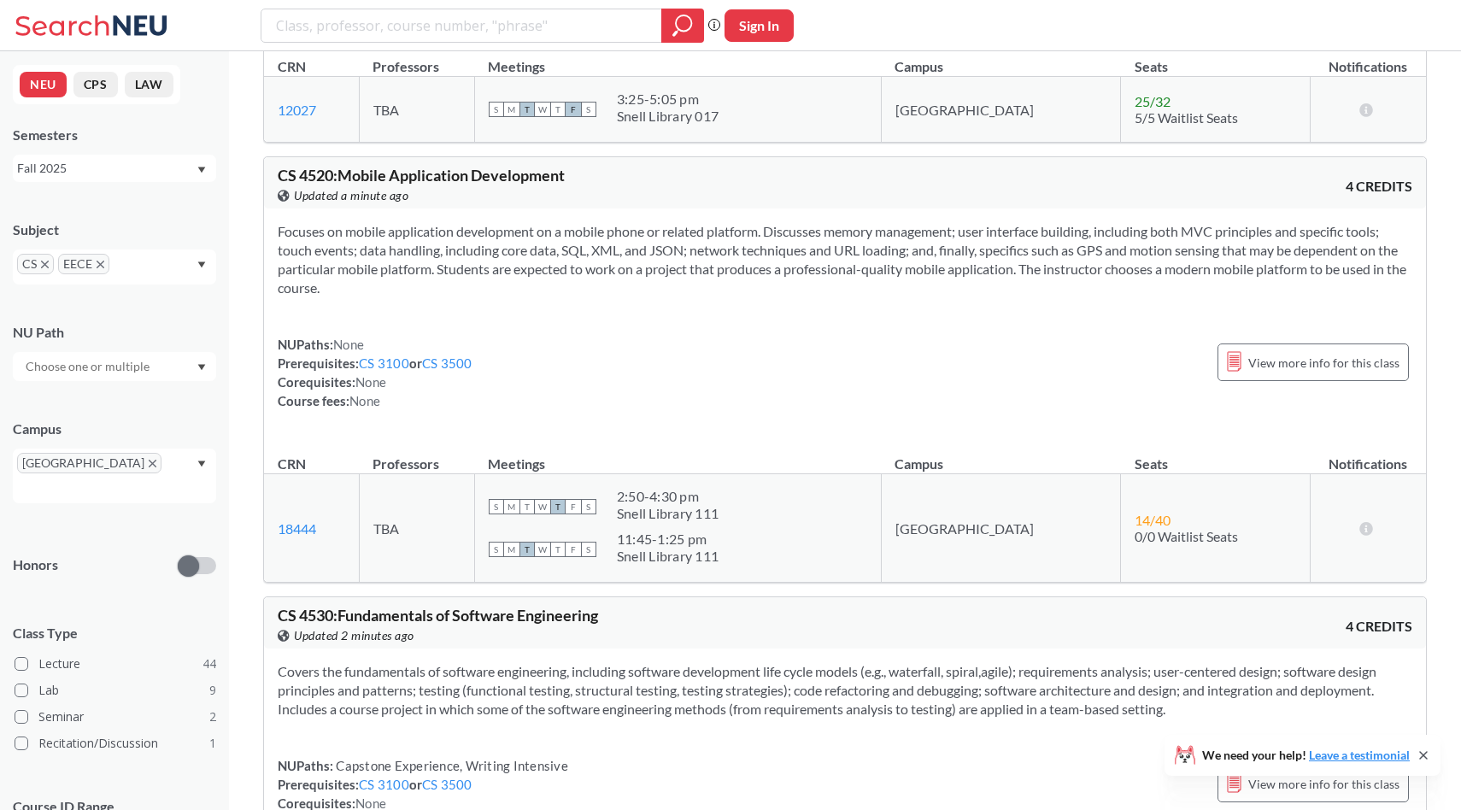
scroll to position [23670, 0]
click at [1333, 375] on span "View more info for this class" at bounding box center [1323, 364] width 151 height 21
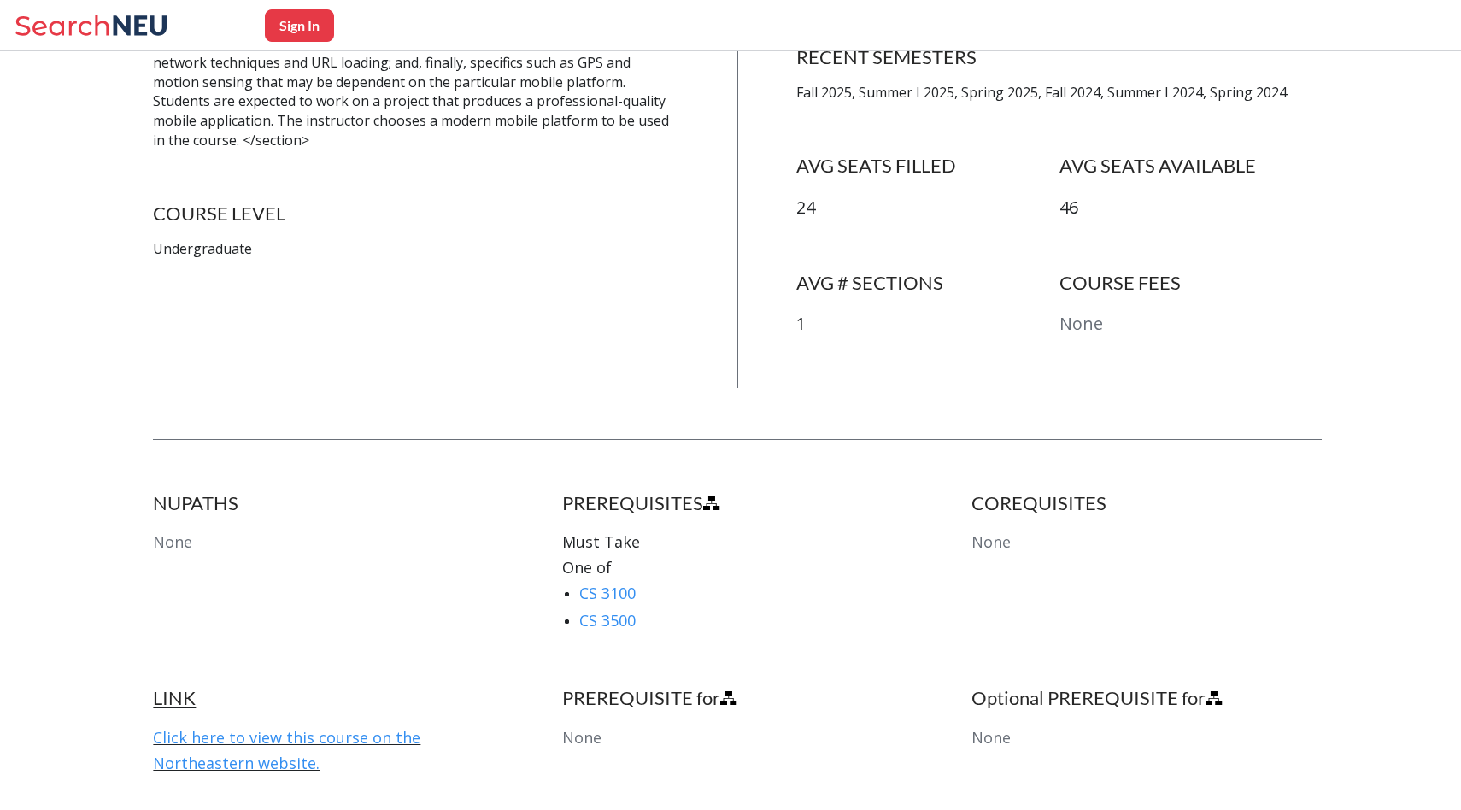
scroll to position [524, 0]
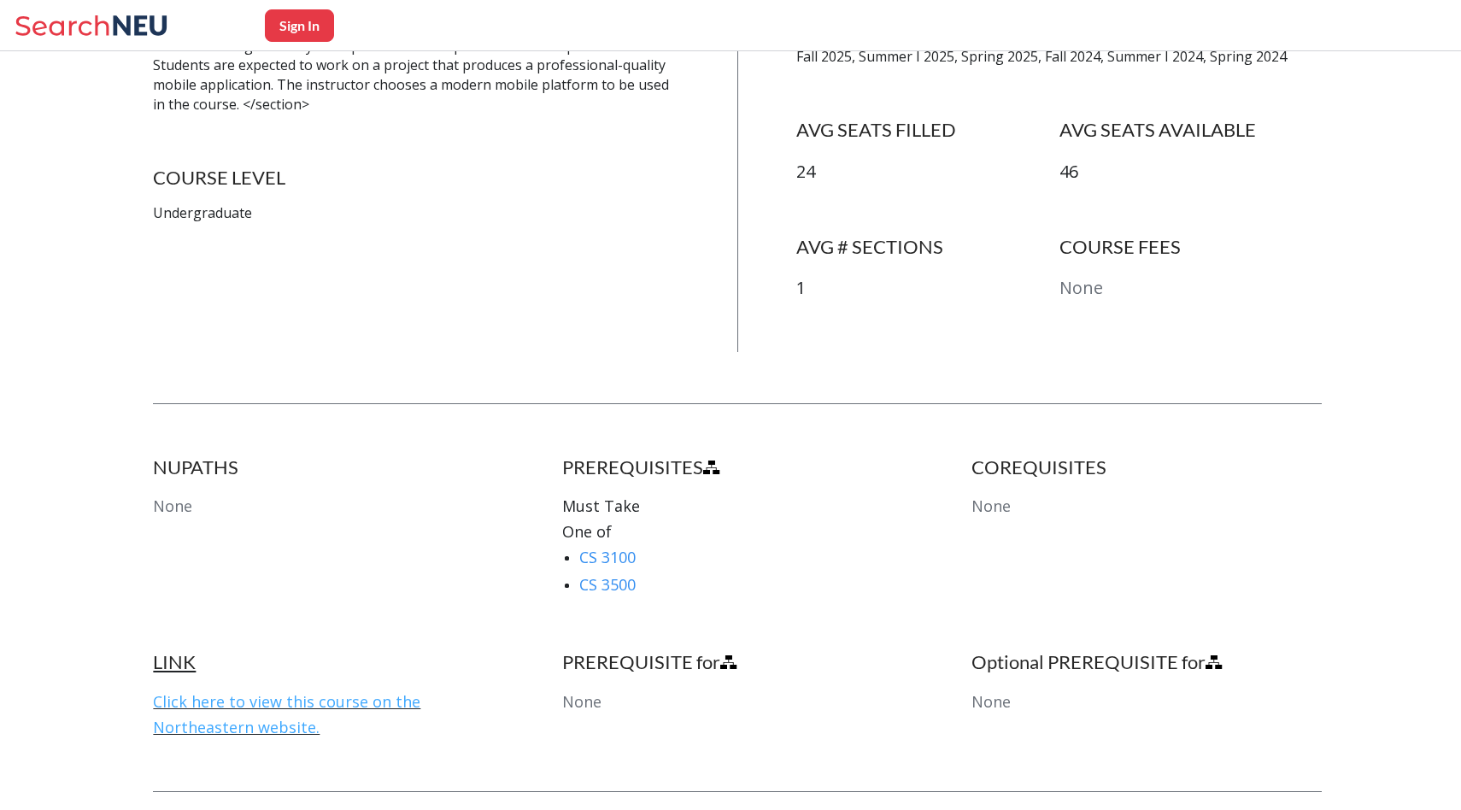
click at [275, 697] on link "Click here to view this course on the Northeastern website." at bounding box center [286, 714] width 267 height 46
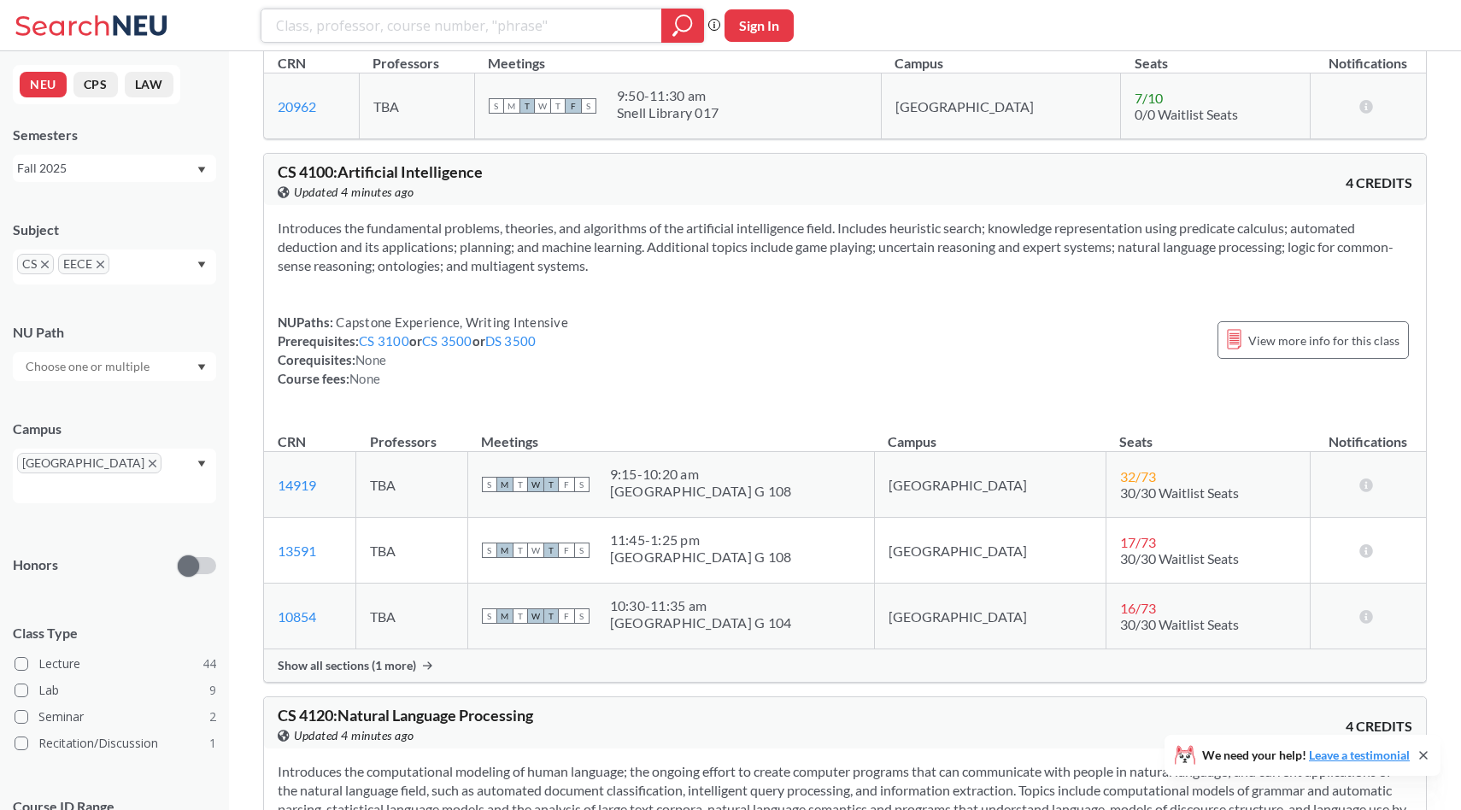
scroll to position [20271, 0]
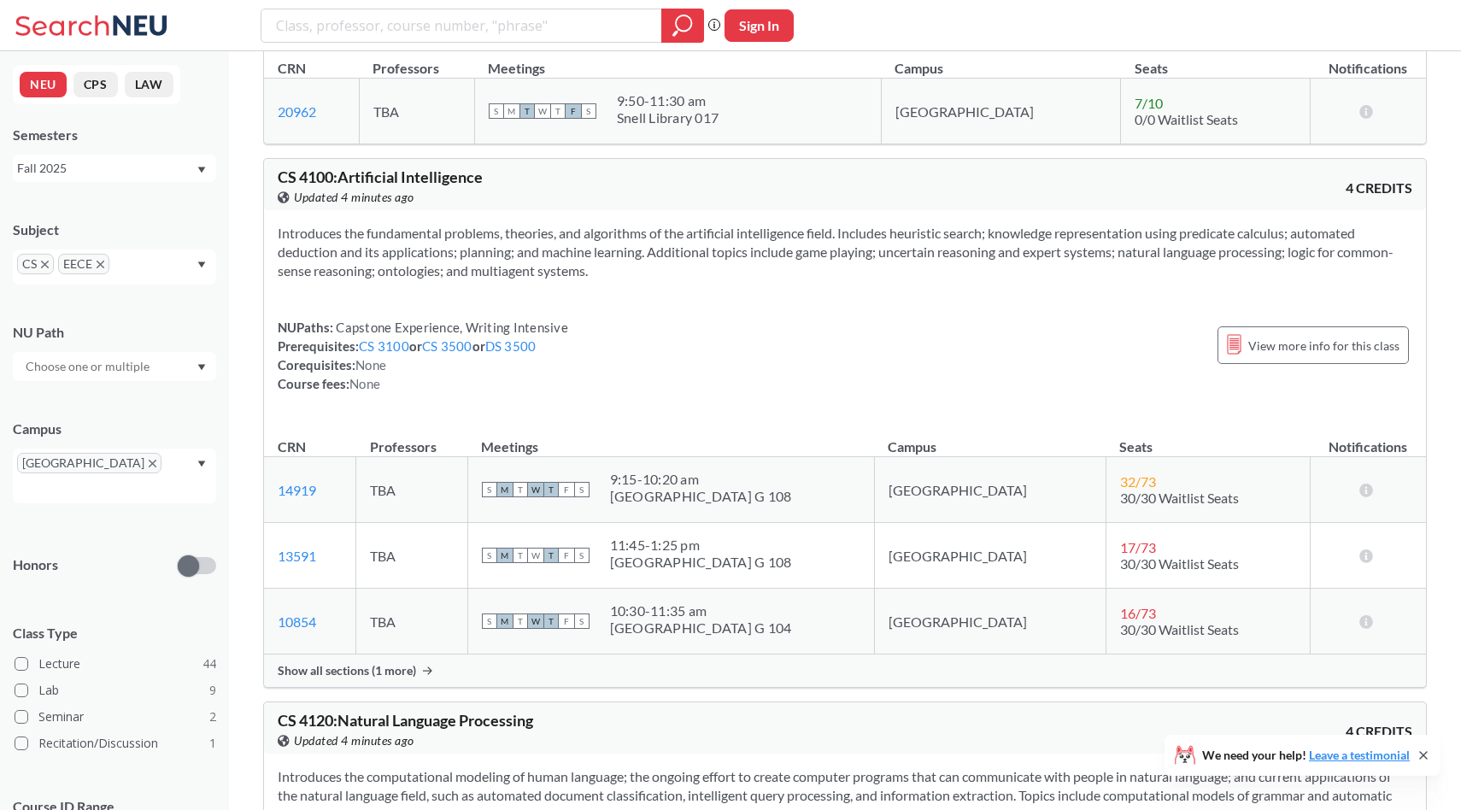
click at [420, 687] on div "Show all sections (1 more)" at bounding box center [845, 670] width 1162 height 32
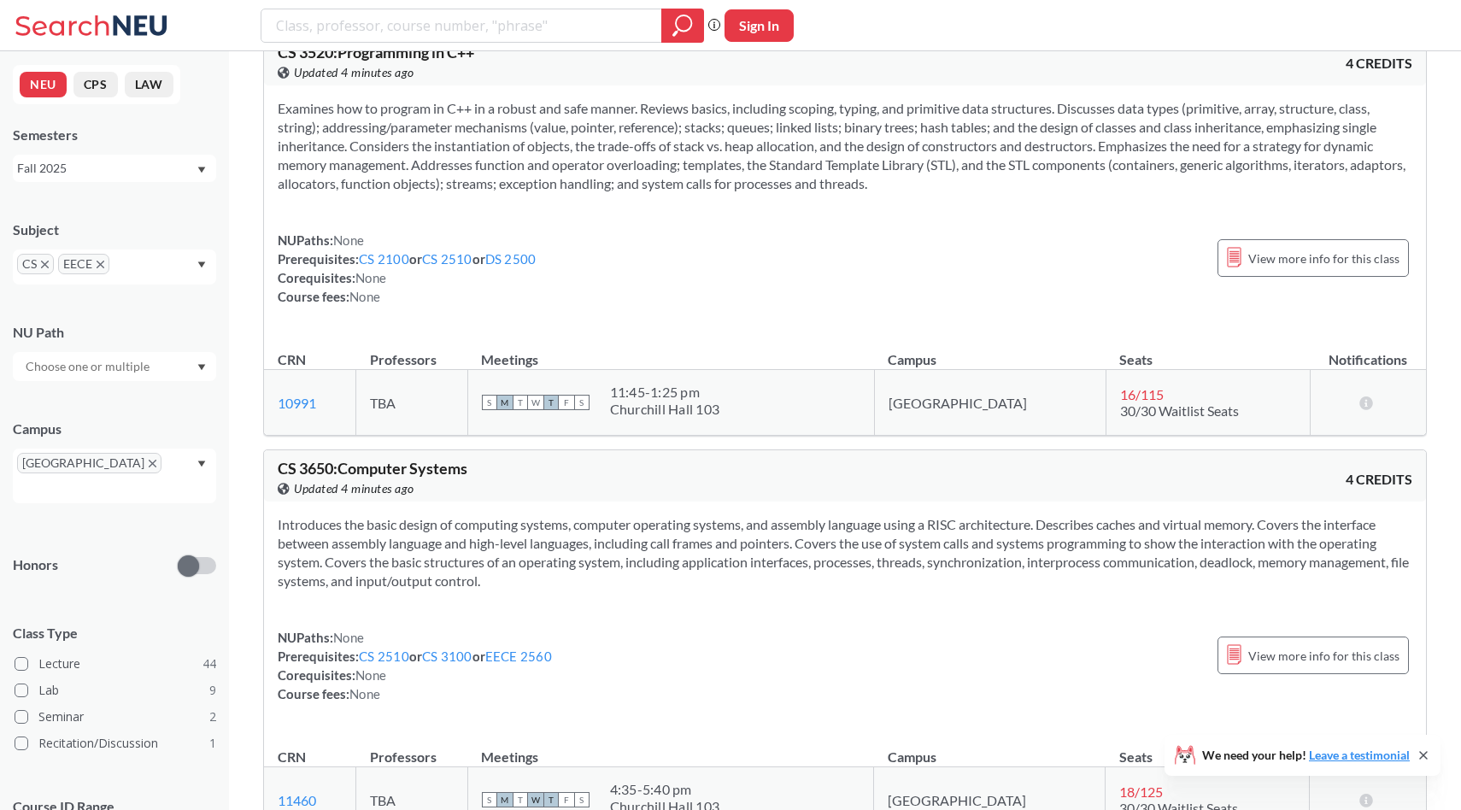
scroll to position [17820, 0]
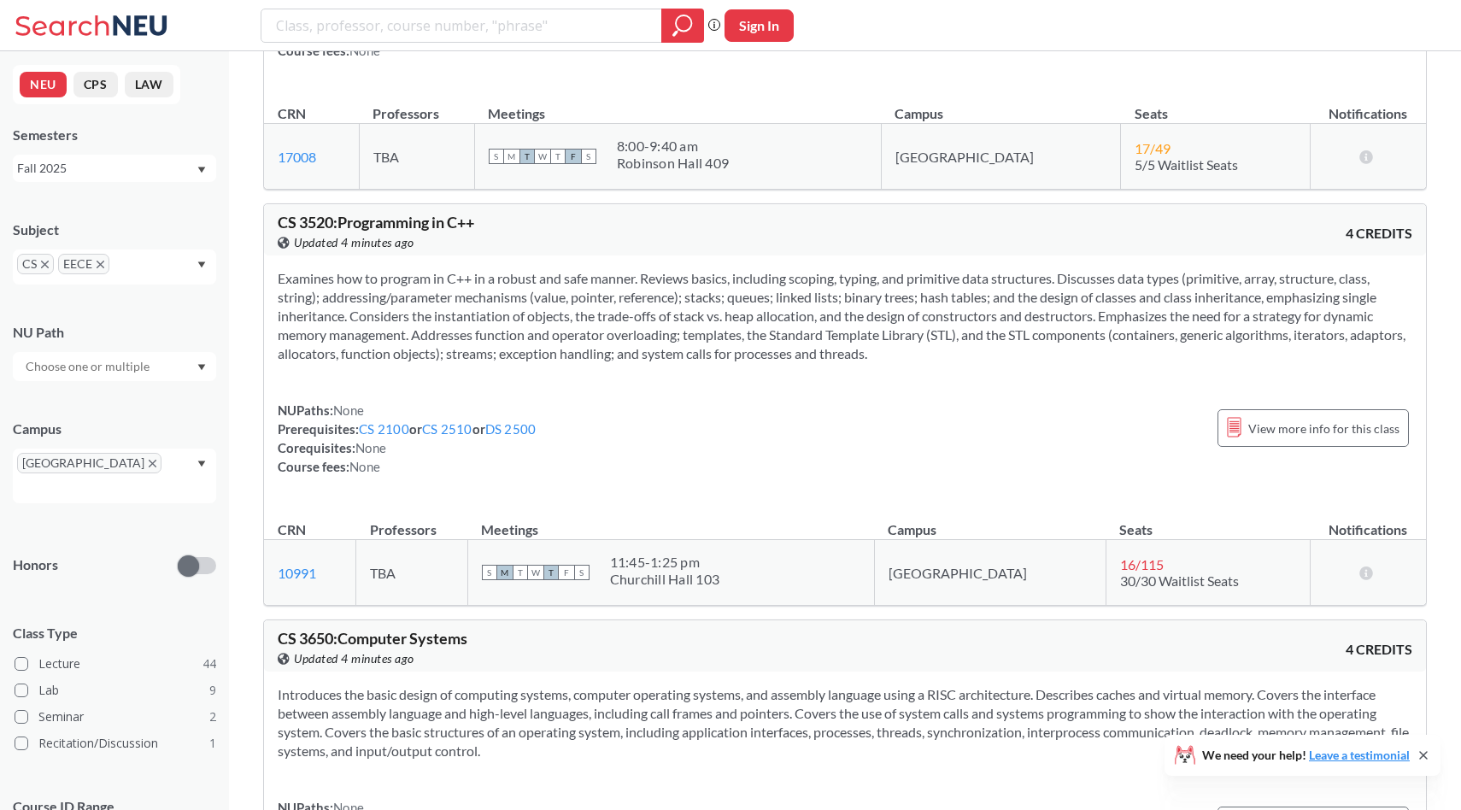
click at [634, 334] on section "Examines how to program in C++ in a robust and safe manner. Reviews basics, inc…" at bounding box center [845, 316] width 1134 height 94
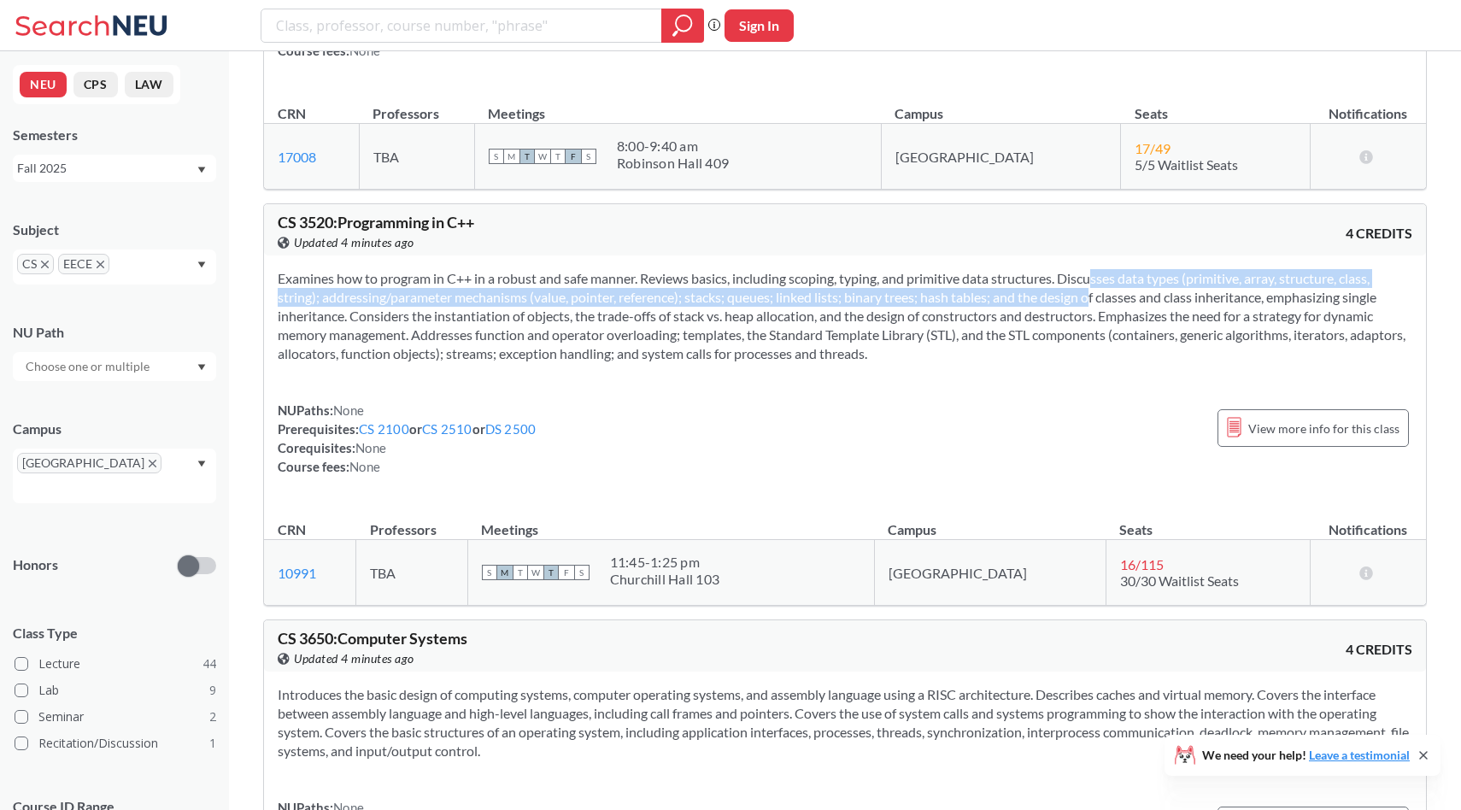
drag, startPoint x: 1072, startPoint y: 328, endPoint x: 1071, endPoint y: 353, distance: 24.8
click at [1071, 353] on section "Examines how to program in C++ in a robust and safe manner. Reviews basics, inc…" at bounding box center [845, 316] width 1134 height 94
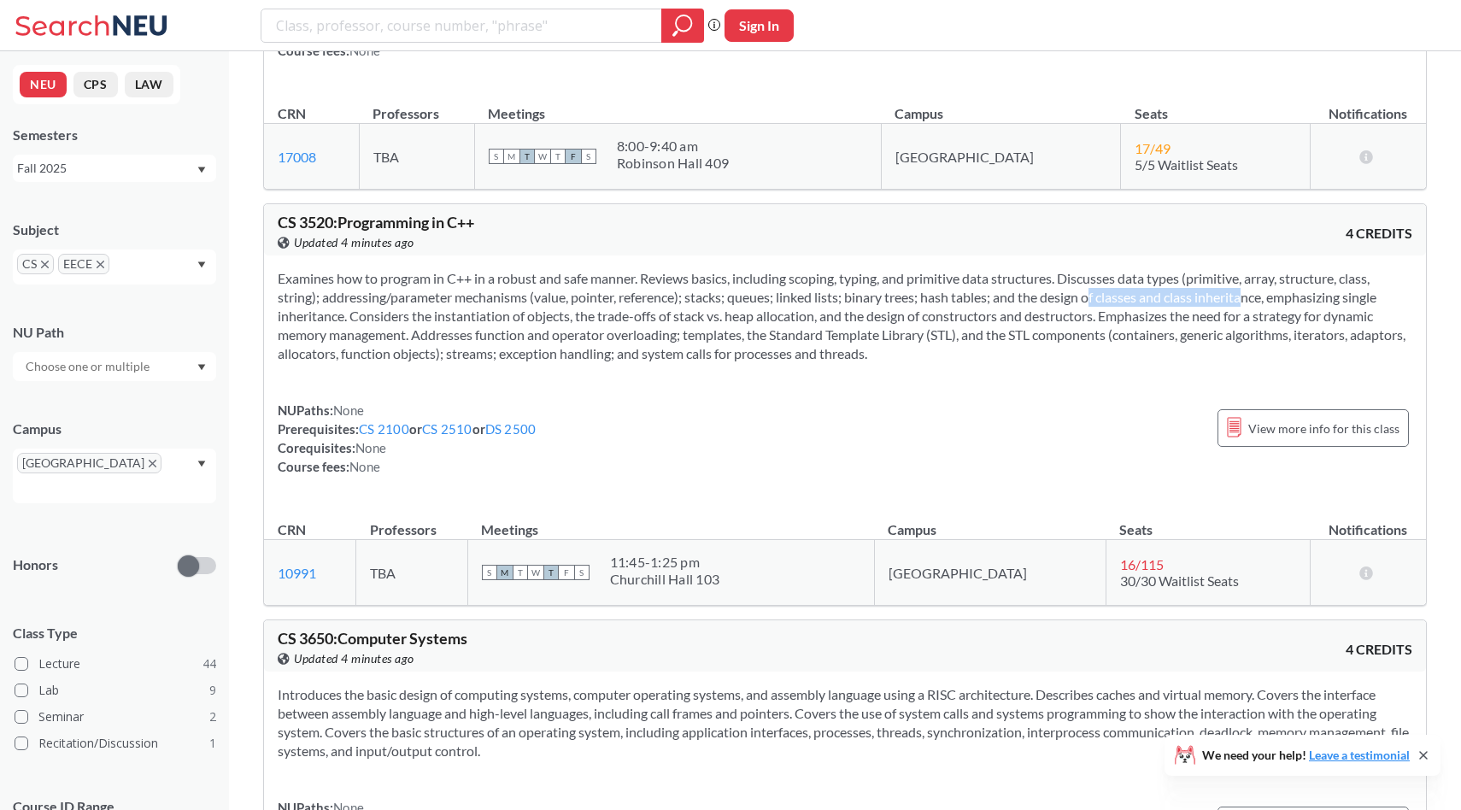
drag, startPoint x: 1071, startPoint y: 353, endPoint x: 1223, endPoint y: 353, distance: 152.1
click at [1223, 353] on section "Examines how to program in C++ in a robust and safe manner. Reviews basics, inc…" at bounding box center [845, 316] width 1134 height 94
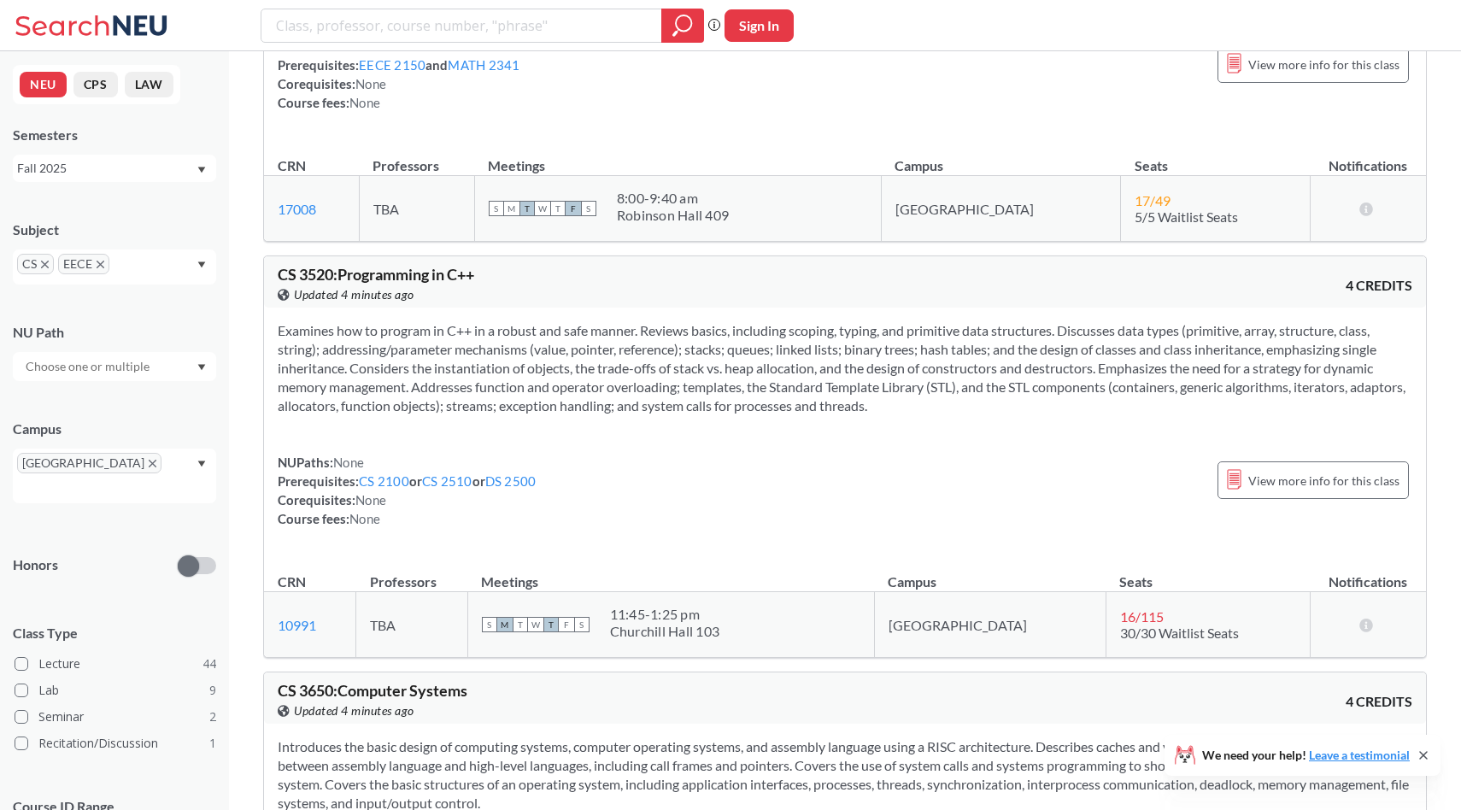
scroll to position [17822, 0]
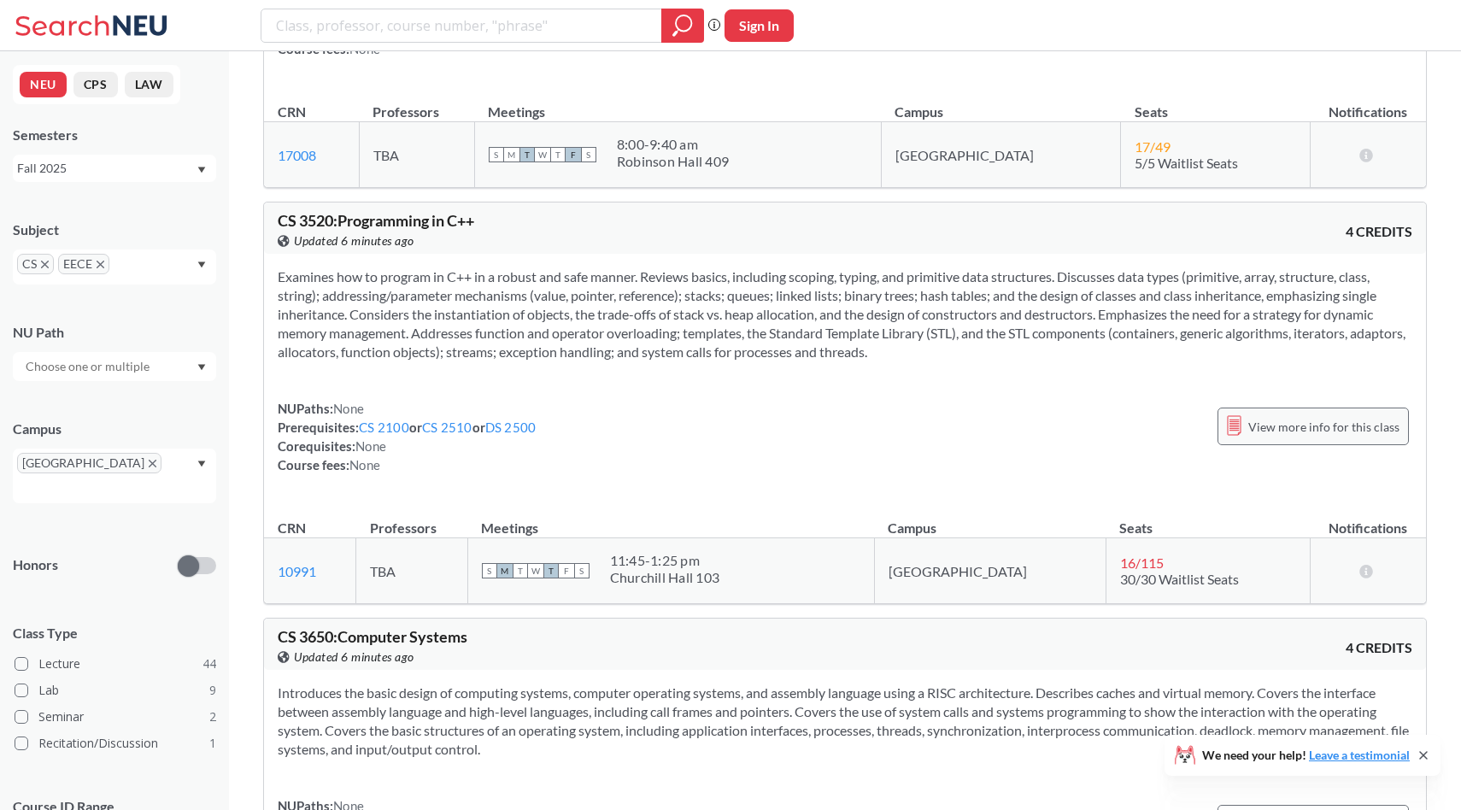
click at [1276, 437] on span "View more info for this class" at bounding box center [1323, 426] width 151 height 21
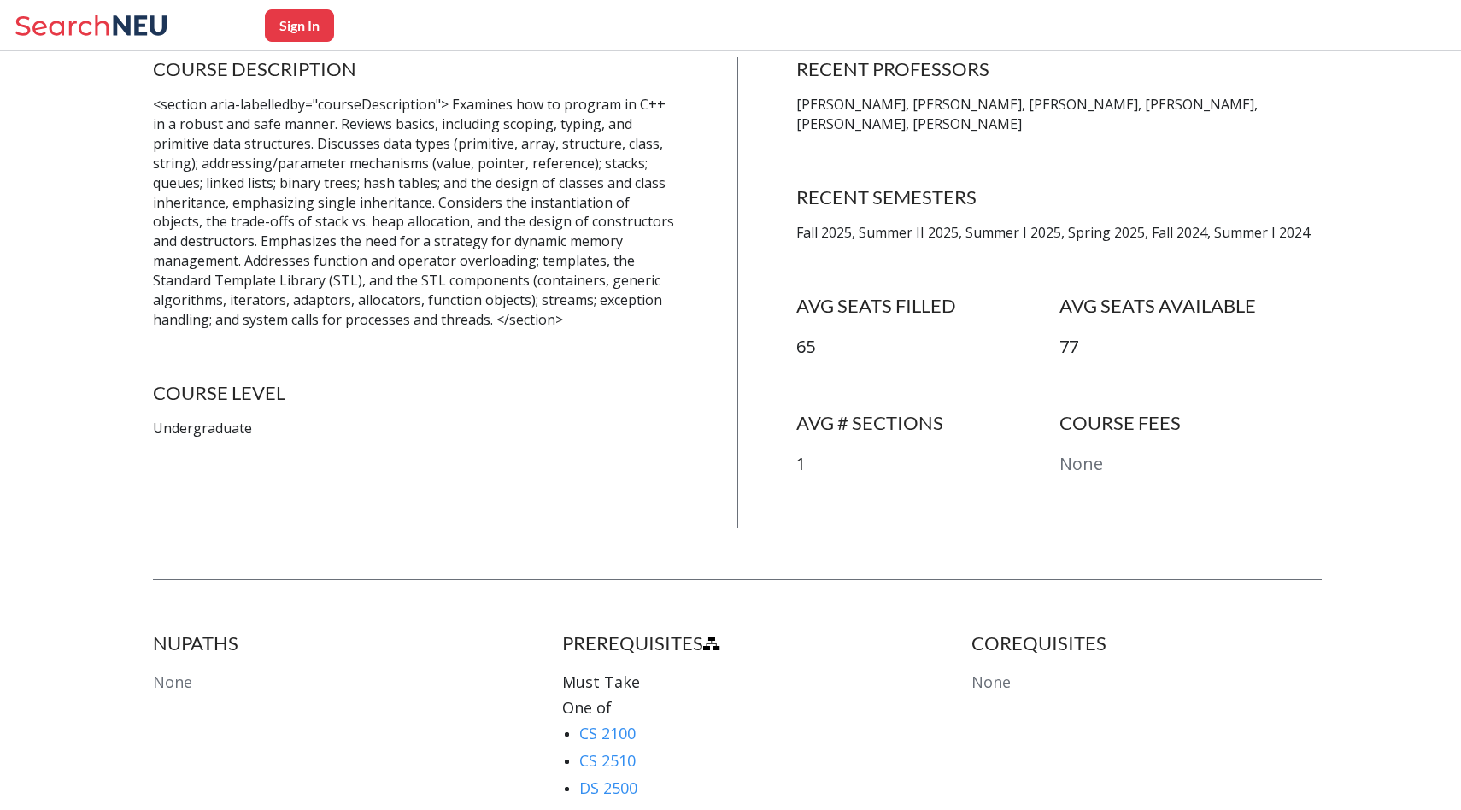
scroll to position [609, 0]
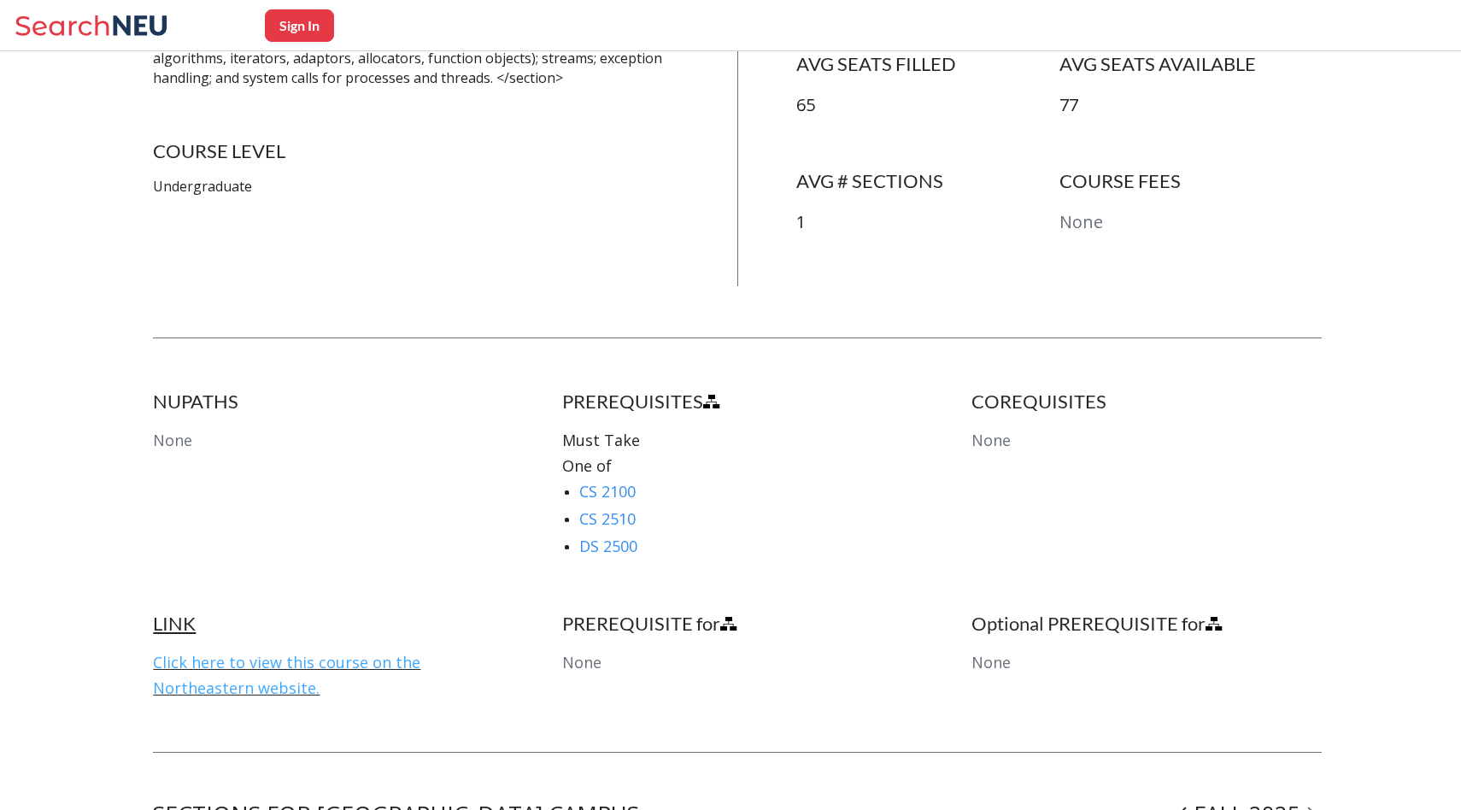
click at [271, 652] on link "Click here to view this course on the Northeastern website." at bounding box center [286, 675] width 267 height 46
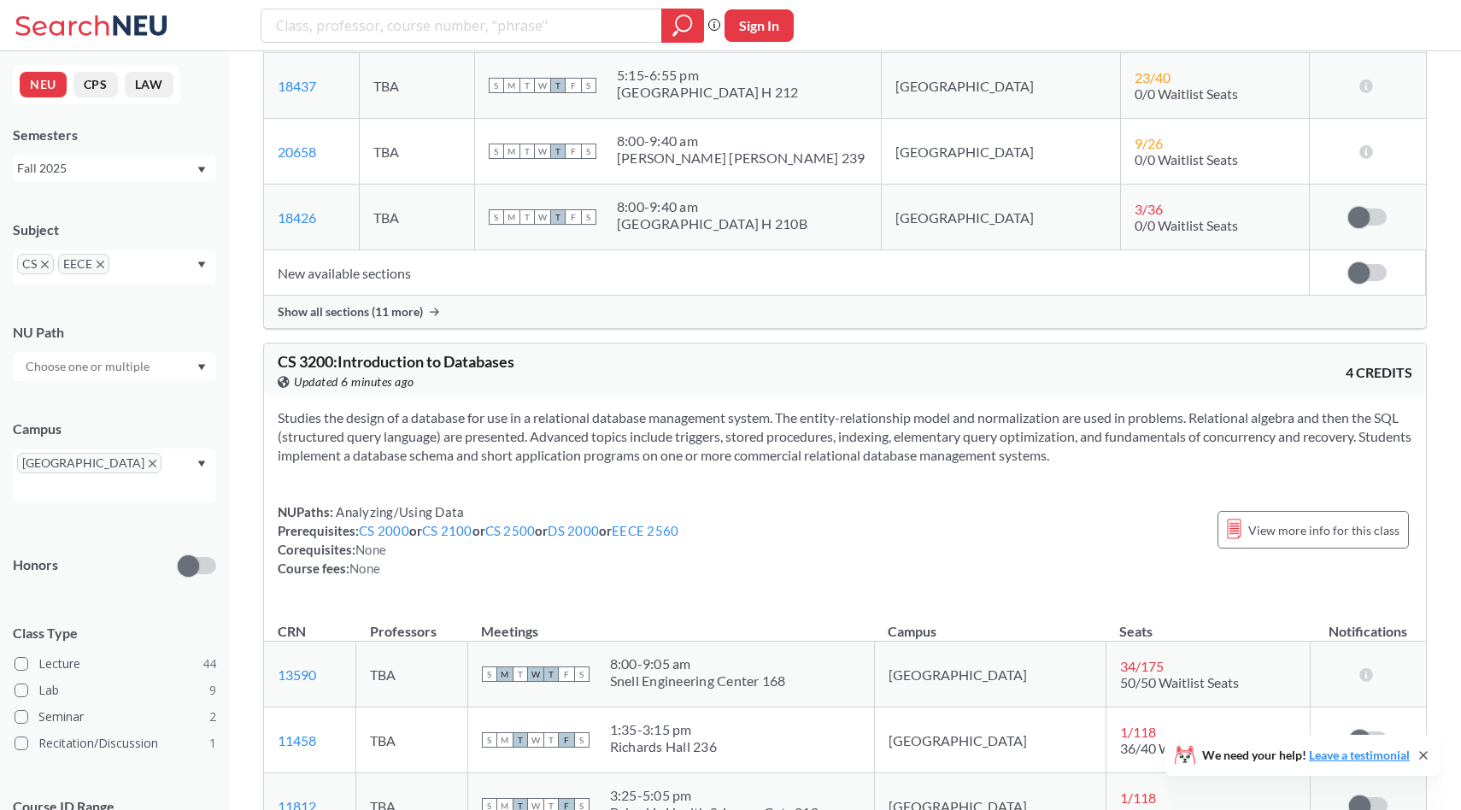
scroll to position [16029, 0]
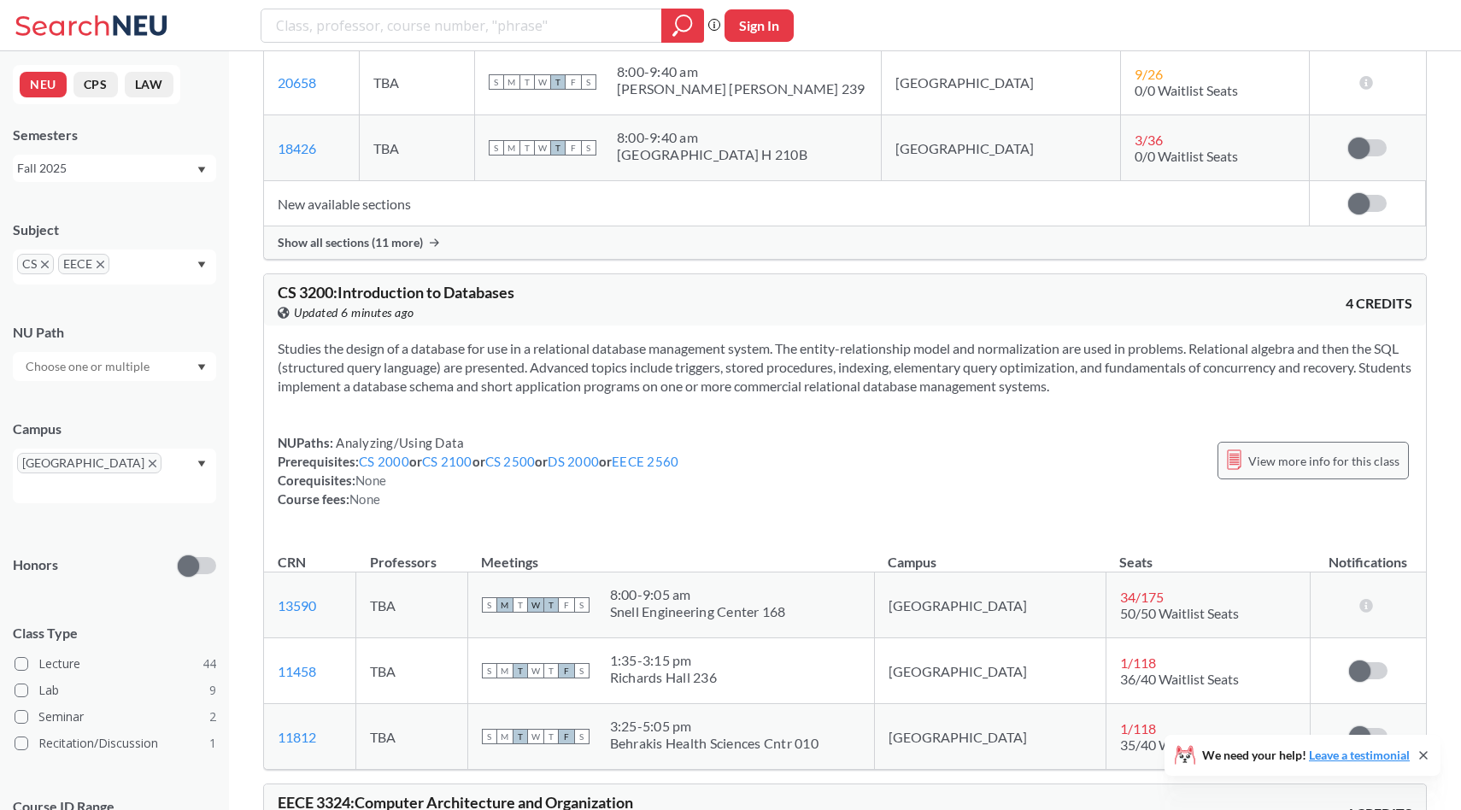
click at [1293, 472] on span "View more info for this class" at bounding box center [1323, 460] width 151 height 21
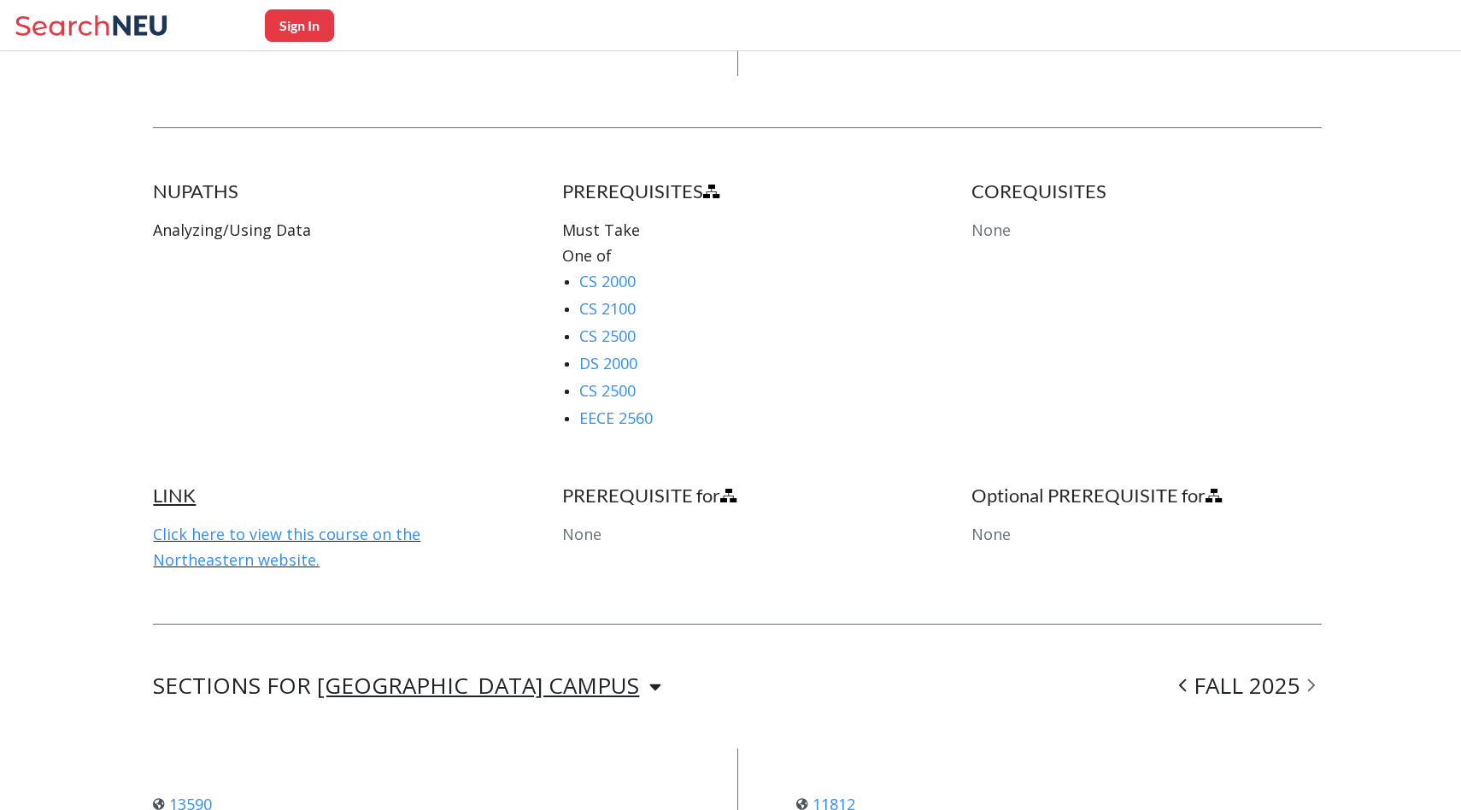
scroll to position [862, 0]
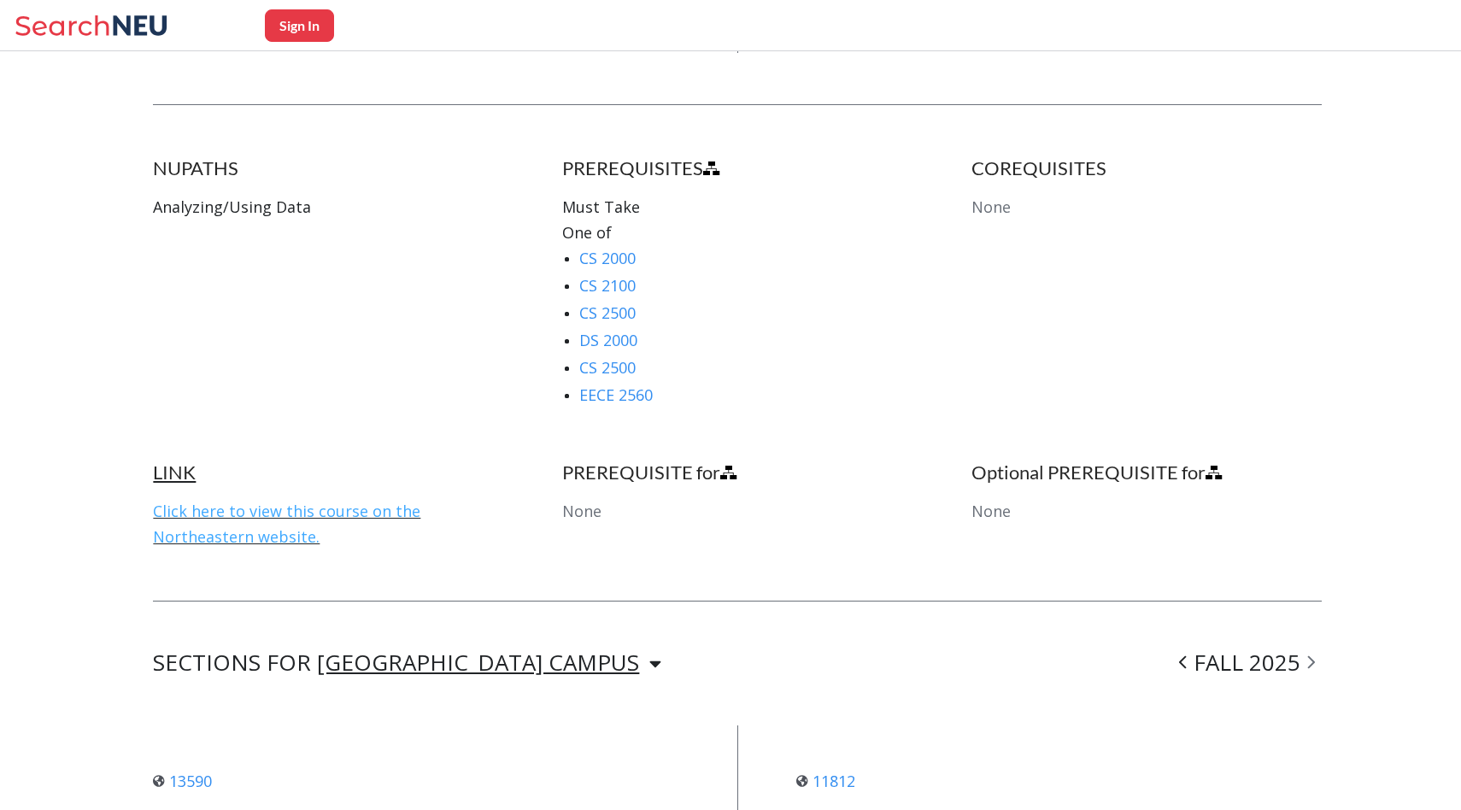
click at [272, 527] on link "Click here to view this course on the Northeastern website." at bounding box center [286, 524] width 267 height 46
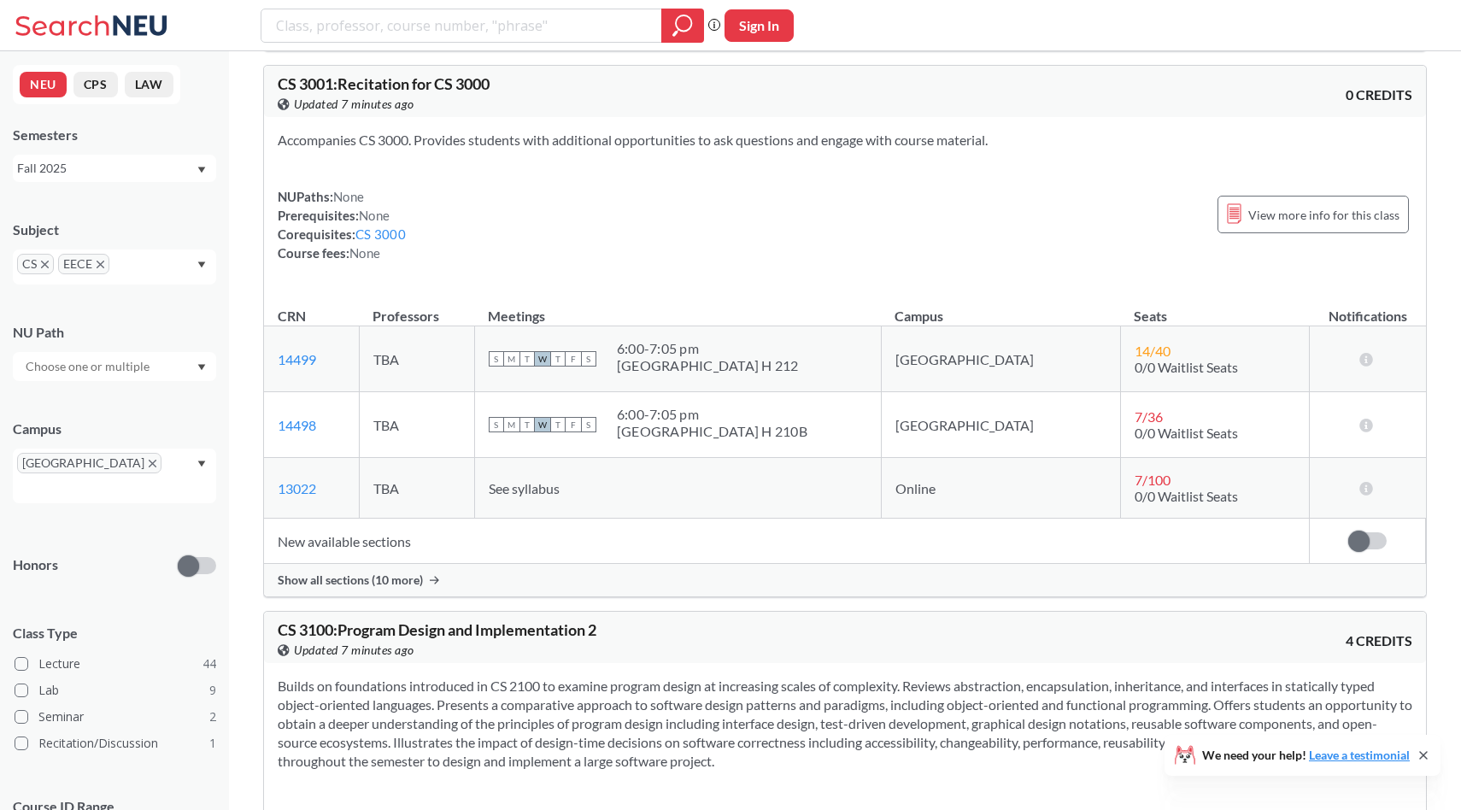
scroll to position [14510, 0]
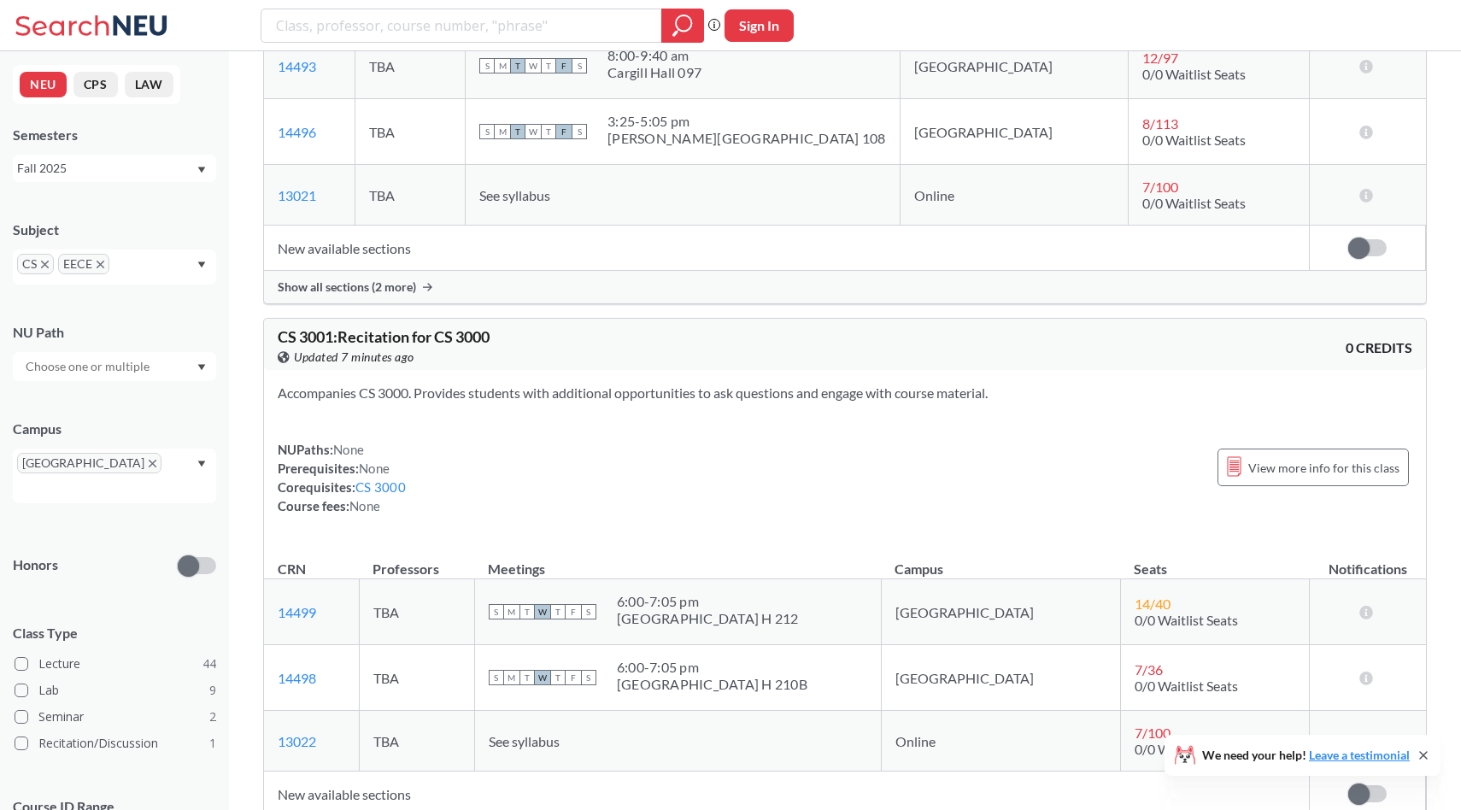
click at [691, 370] on div "CS 3001 : Recitation for CS 3000 View this course on Banner. Updated 7 minutes …" at bounding box center [845, 344] width 1162 height 51
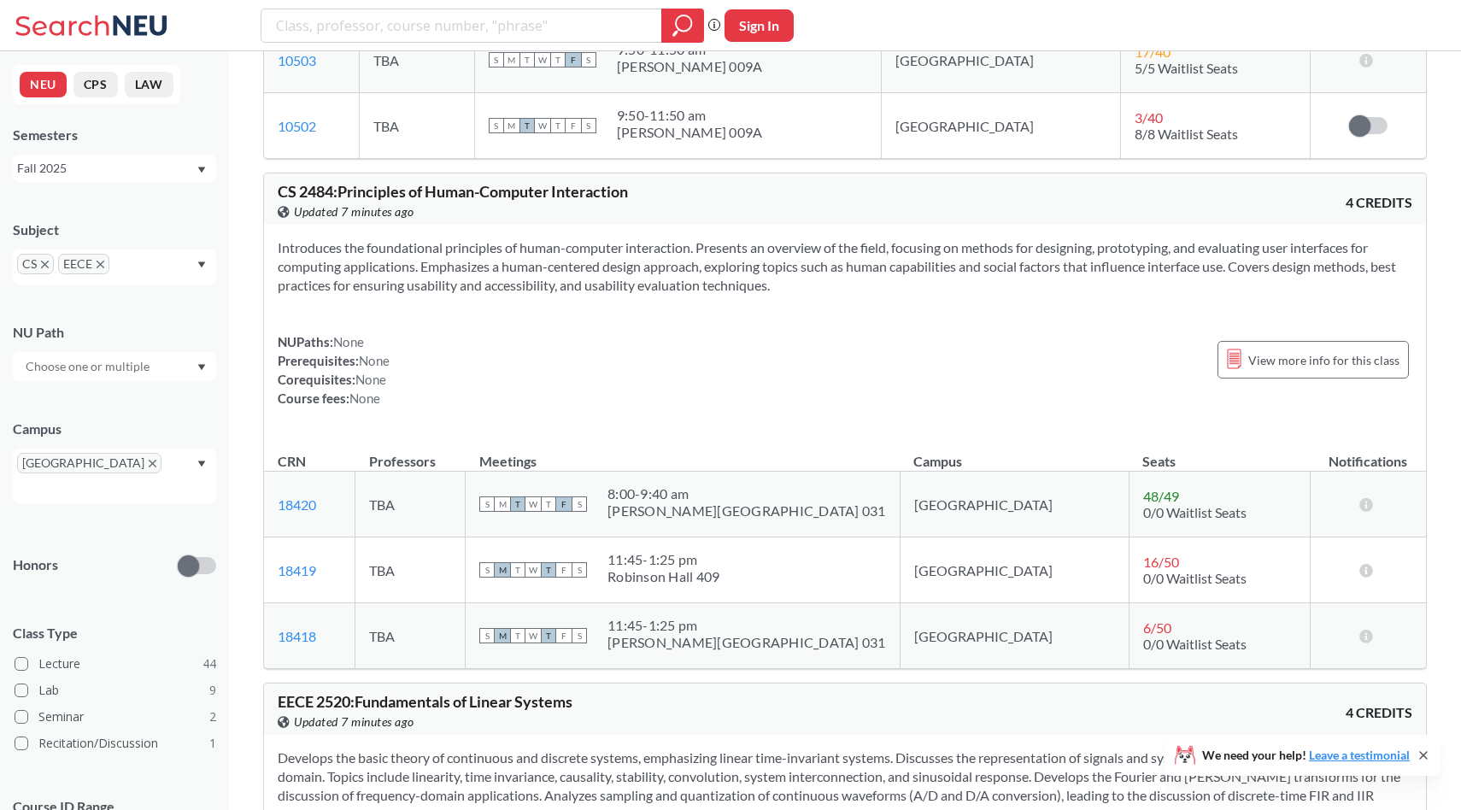
scroll to position [9861, 0]
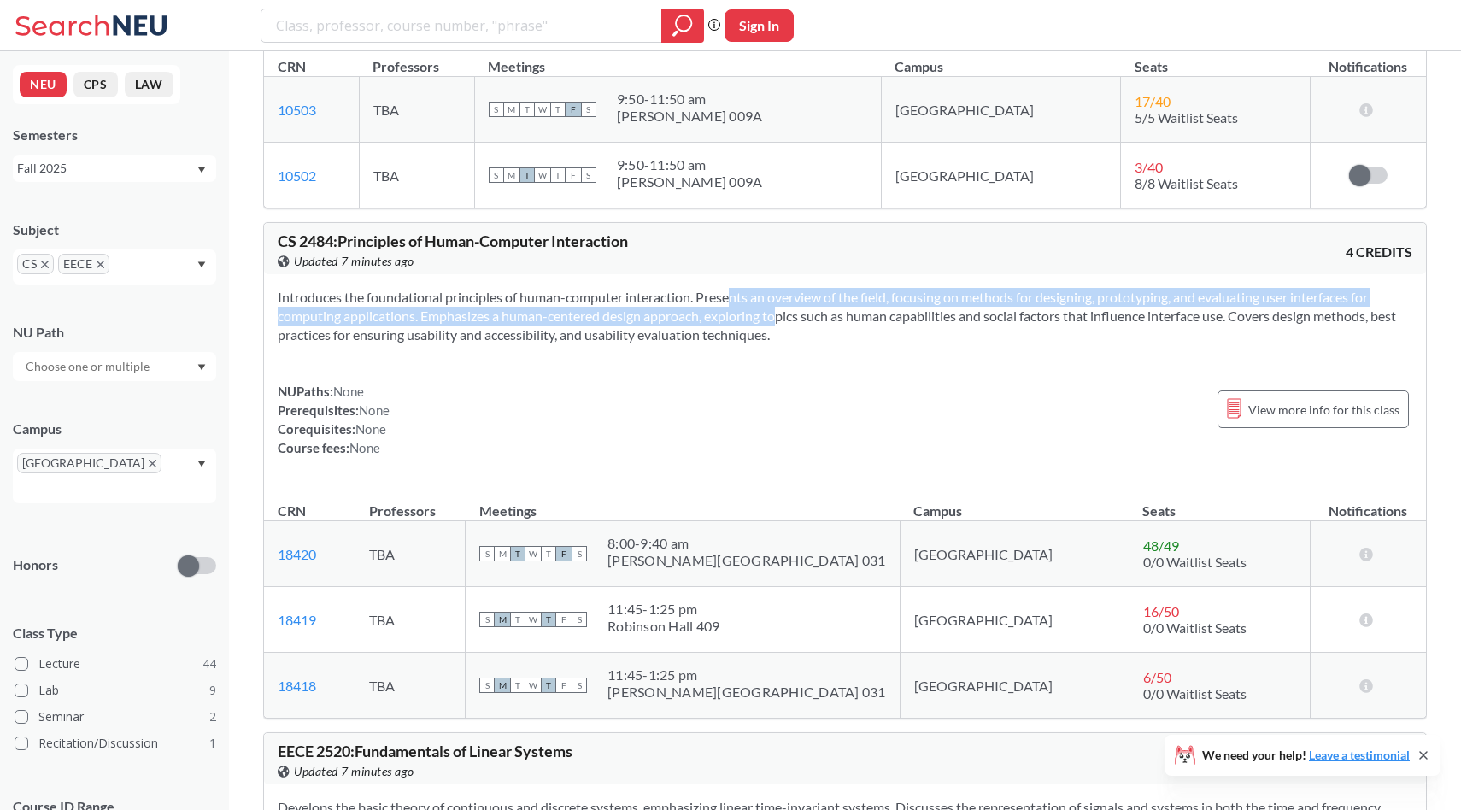
drag, startPoint x: 702, startPoint y: 313, endPoint x: 753, endPoint y: 325, distance: 51.8
click at [753, 325] on section "Introduces the foundational principles of human-computer interaction. Presents …" at bounding box center [845, 316] width 1134 height 56
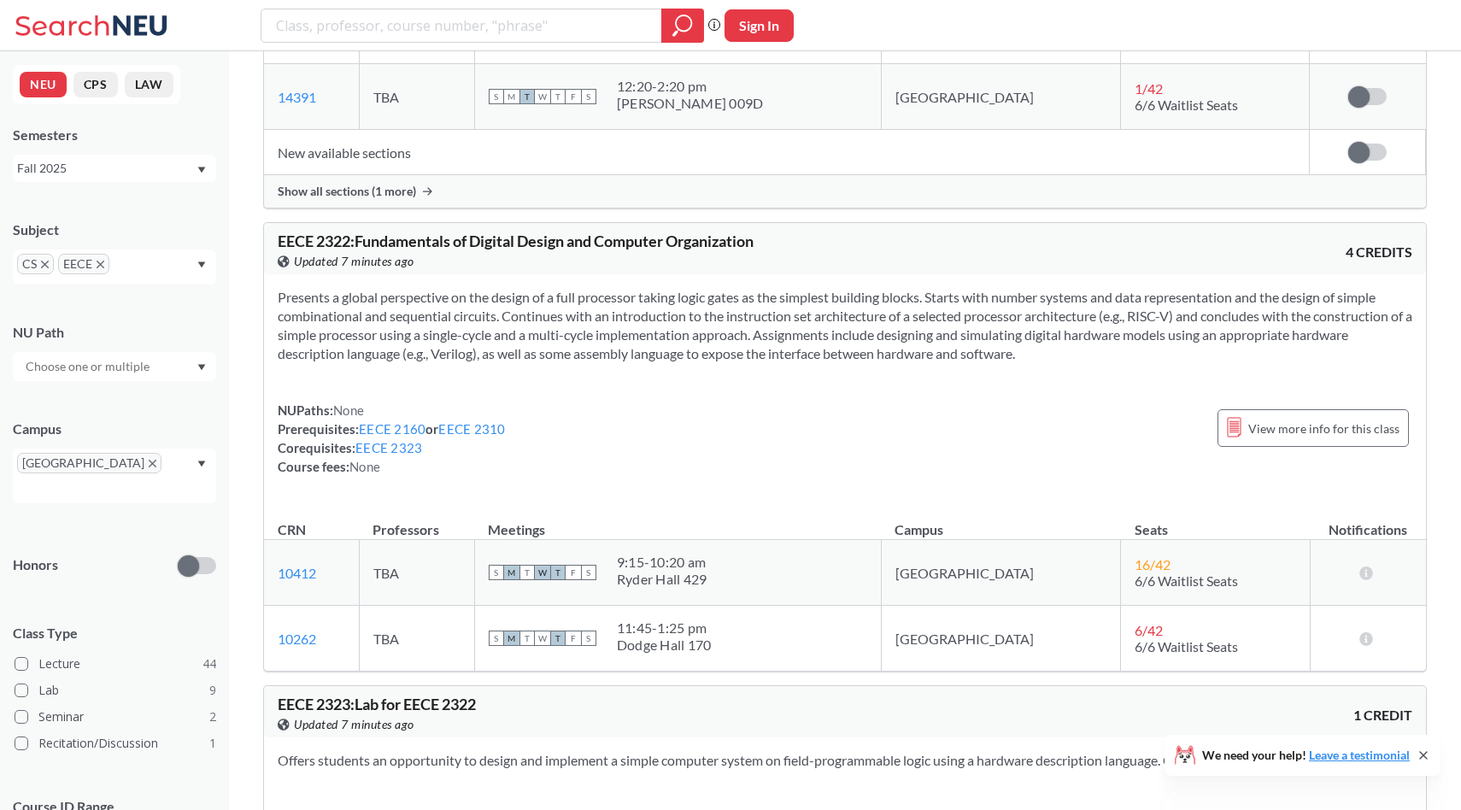
scroll to position [8035, 0]
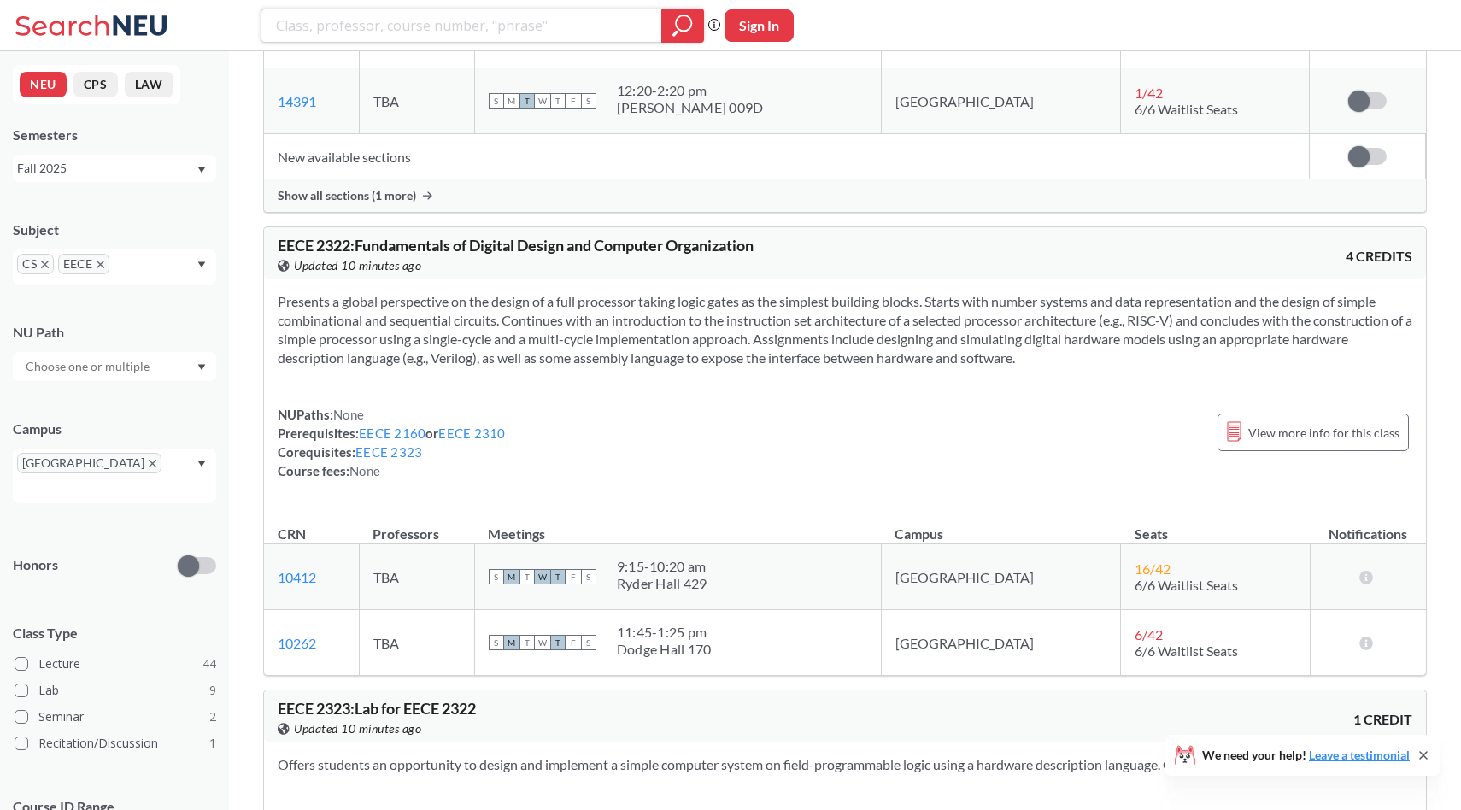
click at [557, 32] on input "search" at bounding box center [461, 25] width 375 height 29
type input "cs3200"
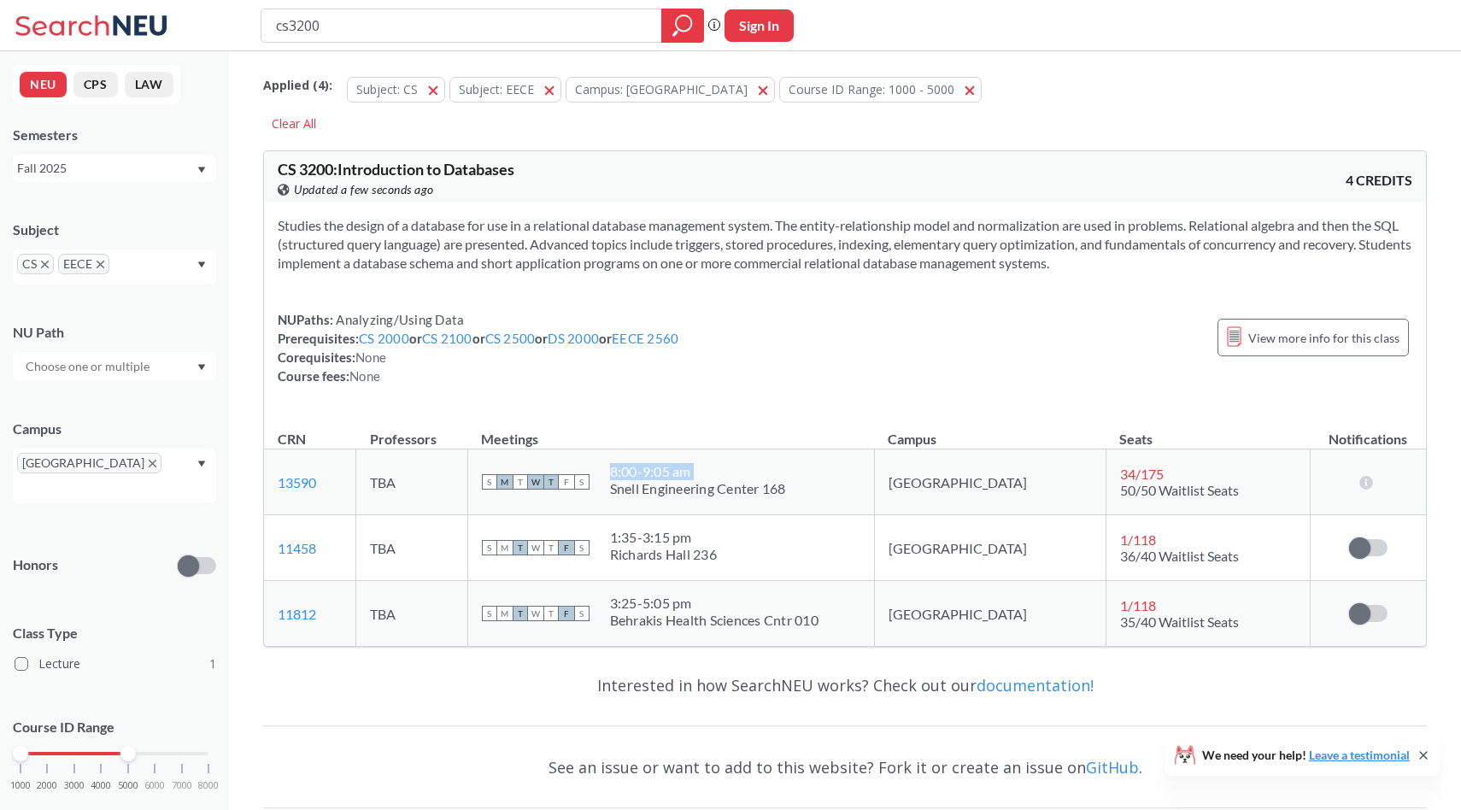
drag, startPoint x: 661, startPoint y: 486, endPoint x: 845, endPoint y: 485, distance: 183.7
click at [846, 485] on div "S M T W T F S 8:00 - 9:05 am Snell Engineering Center 168" at bounding box center [671, 482] width 378 height 38
click at [852, 407] on div "Studies the design of a database for use in a relational database management sy…" at bounding box center [845, 307] width 1162 height 210
click at [131, 14] on icon at bounding box center [94, 26] width 159 height 34
click at [472, 179] on span "CS 3200 : Introduction to Databases" at bounding box center [396, 169] width 237 height 19
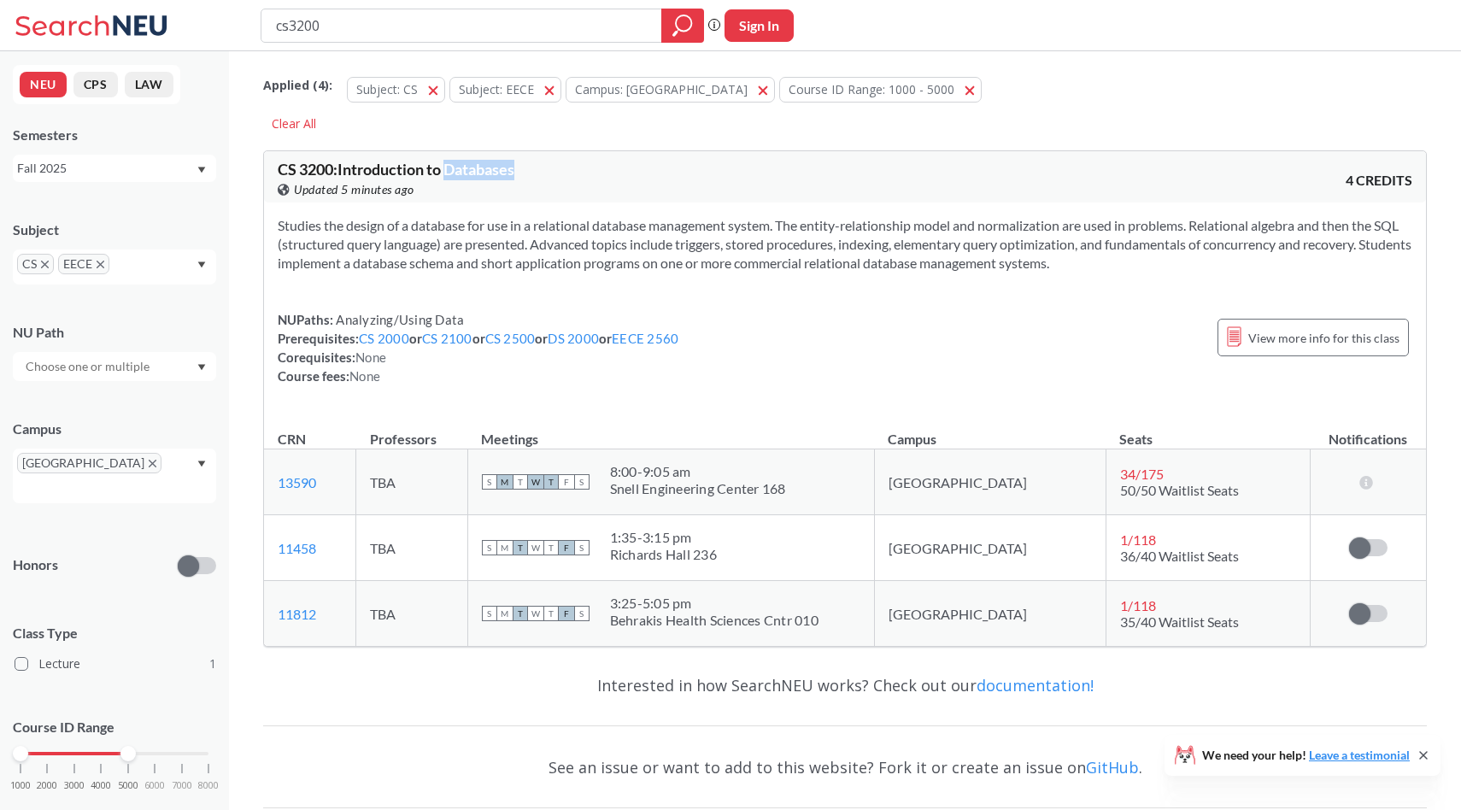
click at [472, 179] on span "CS 3200 : Introduction to Databases" at bounding box center [396, 169] width 237 height 19
copy div "CS 3200 : Introduction to Databases View this course on Banner."
click at [927, 232] on section "Studies the design of a database for use in a relational database management sy…" at bounding box center [845, 244] width 1134 height 56
drag, startPoint x: 337, startPoint y: 481, endPoint x: 272, endPoint y: 481, distance: 65.8
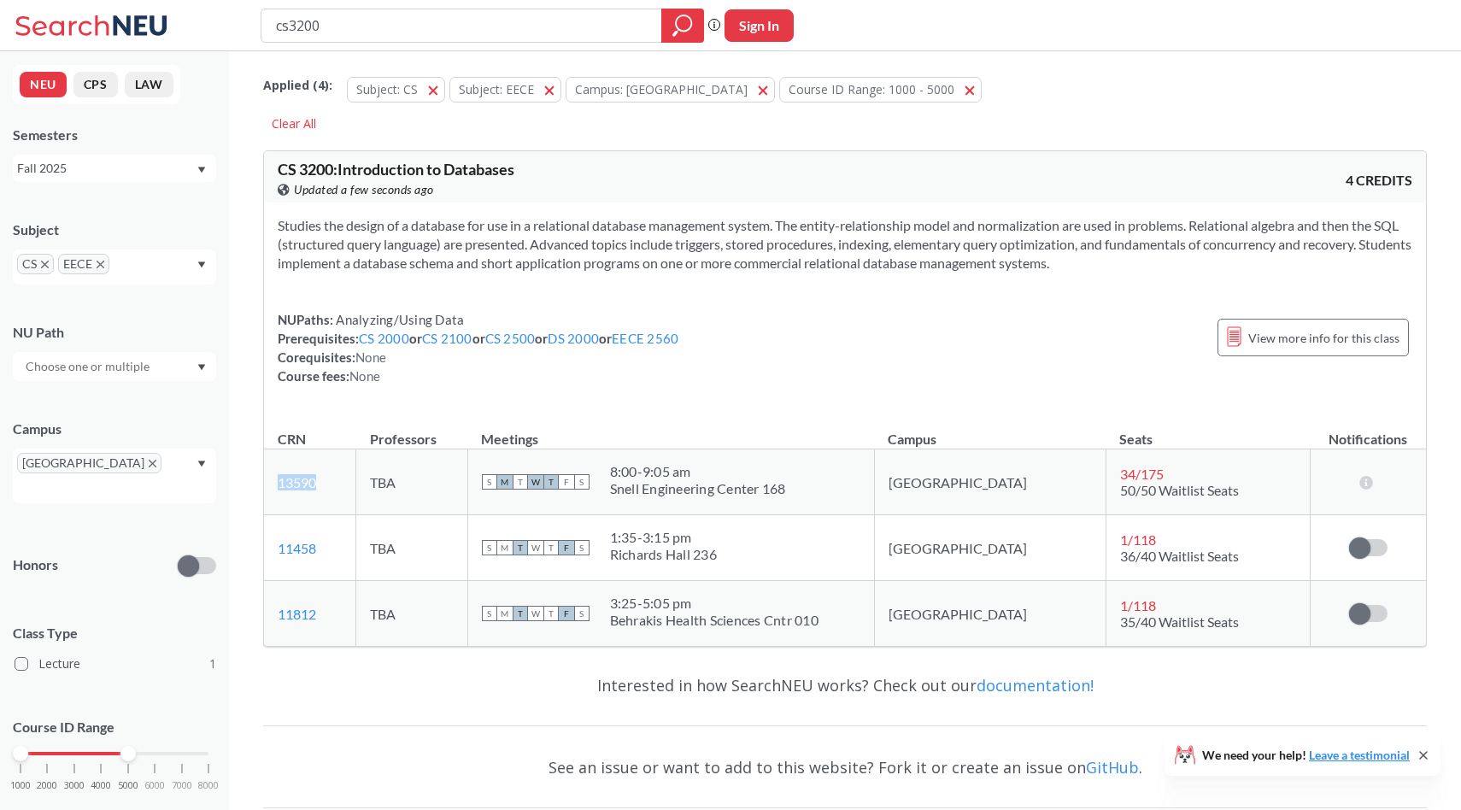
click at [272, 481] on td "13590 View this section on Banner." at bounding box center [310, 482] width 92 height 66
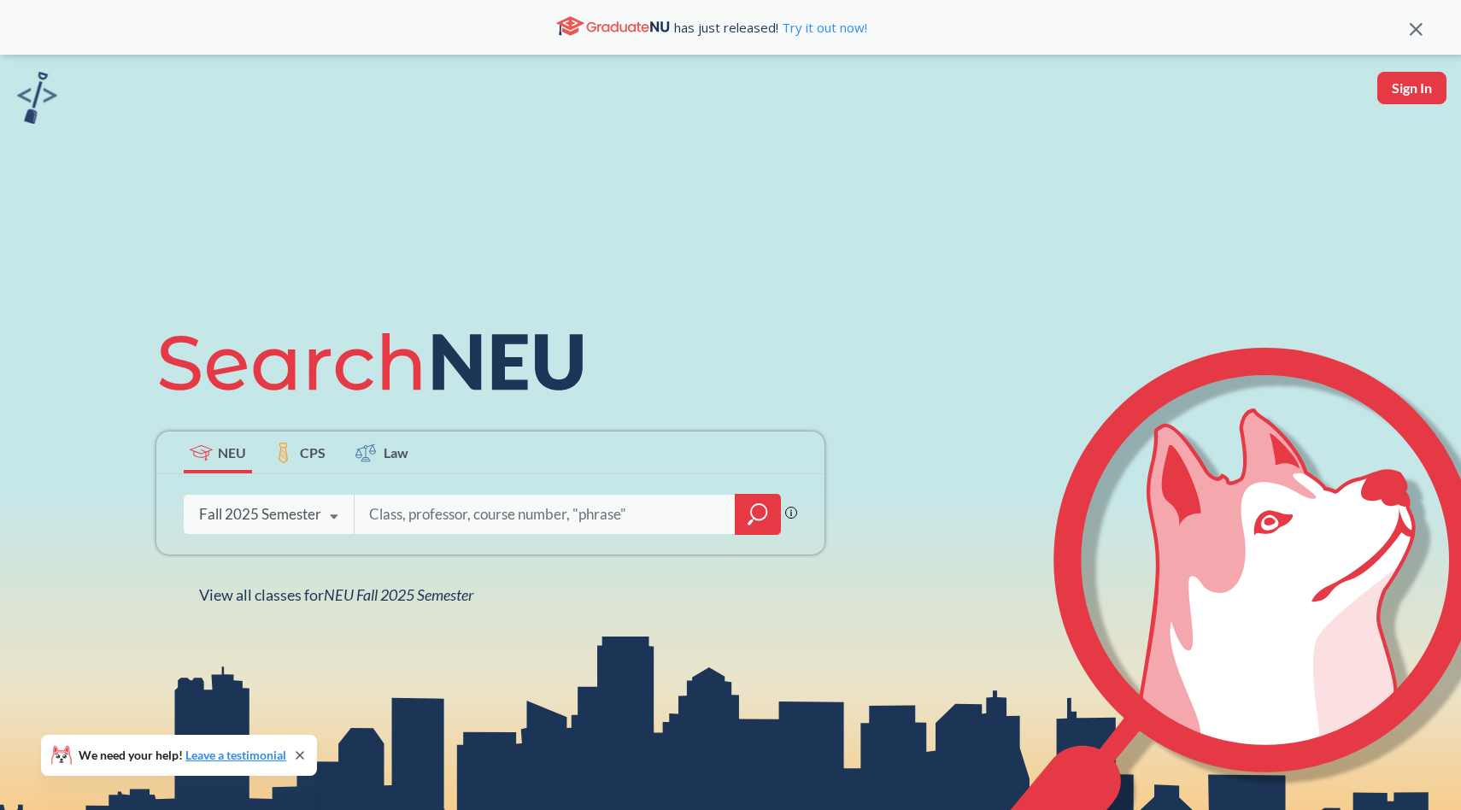
click at [657, 518] on input "search" at bounding box center [544, 514] width 355 height 36
type input "cs3520"
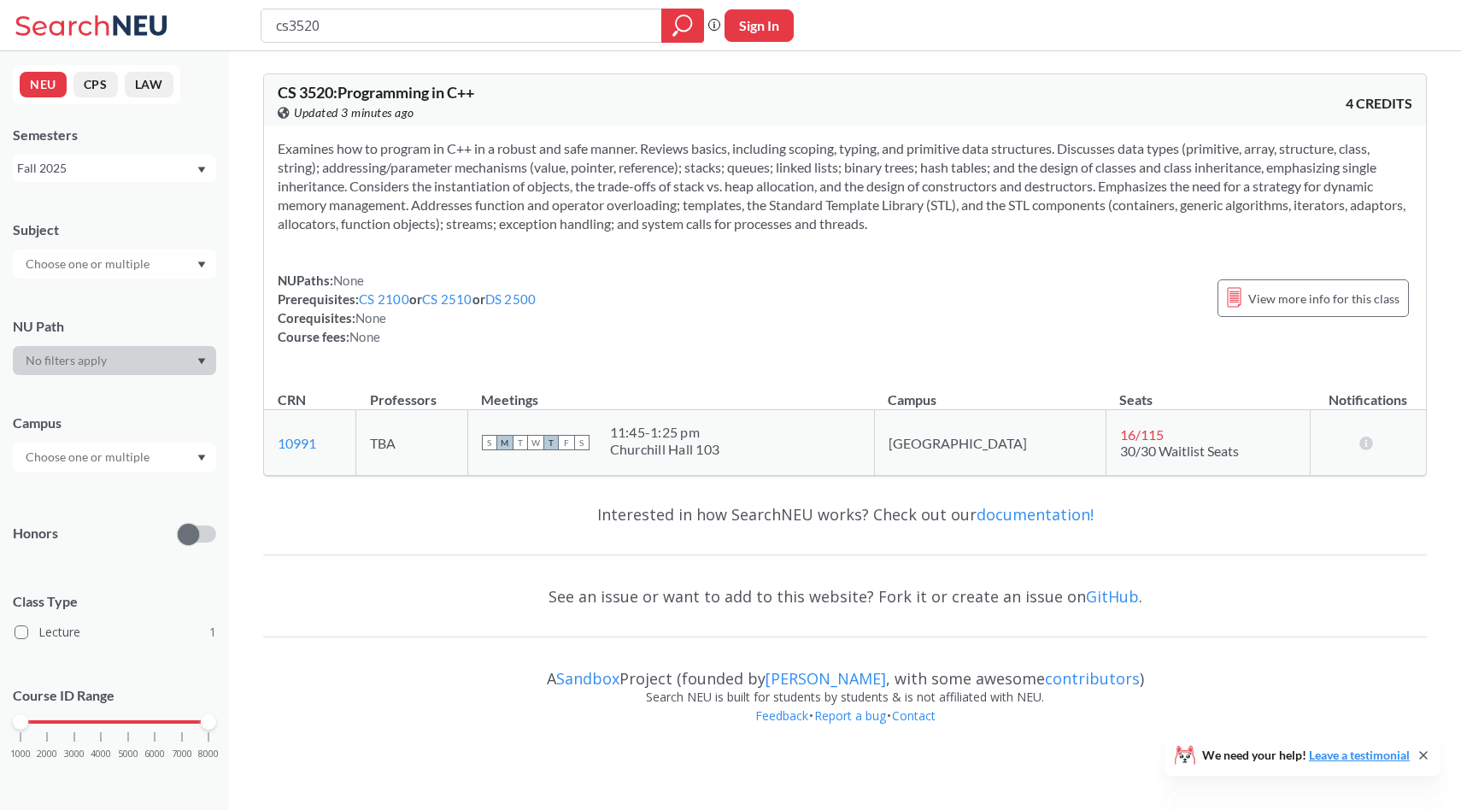
click at [102, 26] on icon at bounding box center [94, 26] width 159 height 34
click at [394, 101] on span "CS 3520 : Programming in C++" at bounding box center [376, 92] width 196 height 19
copy div "CS 3520 : Programming in C++ View this course on Banner."
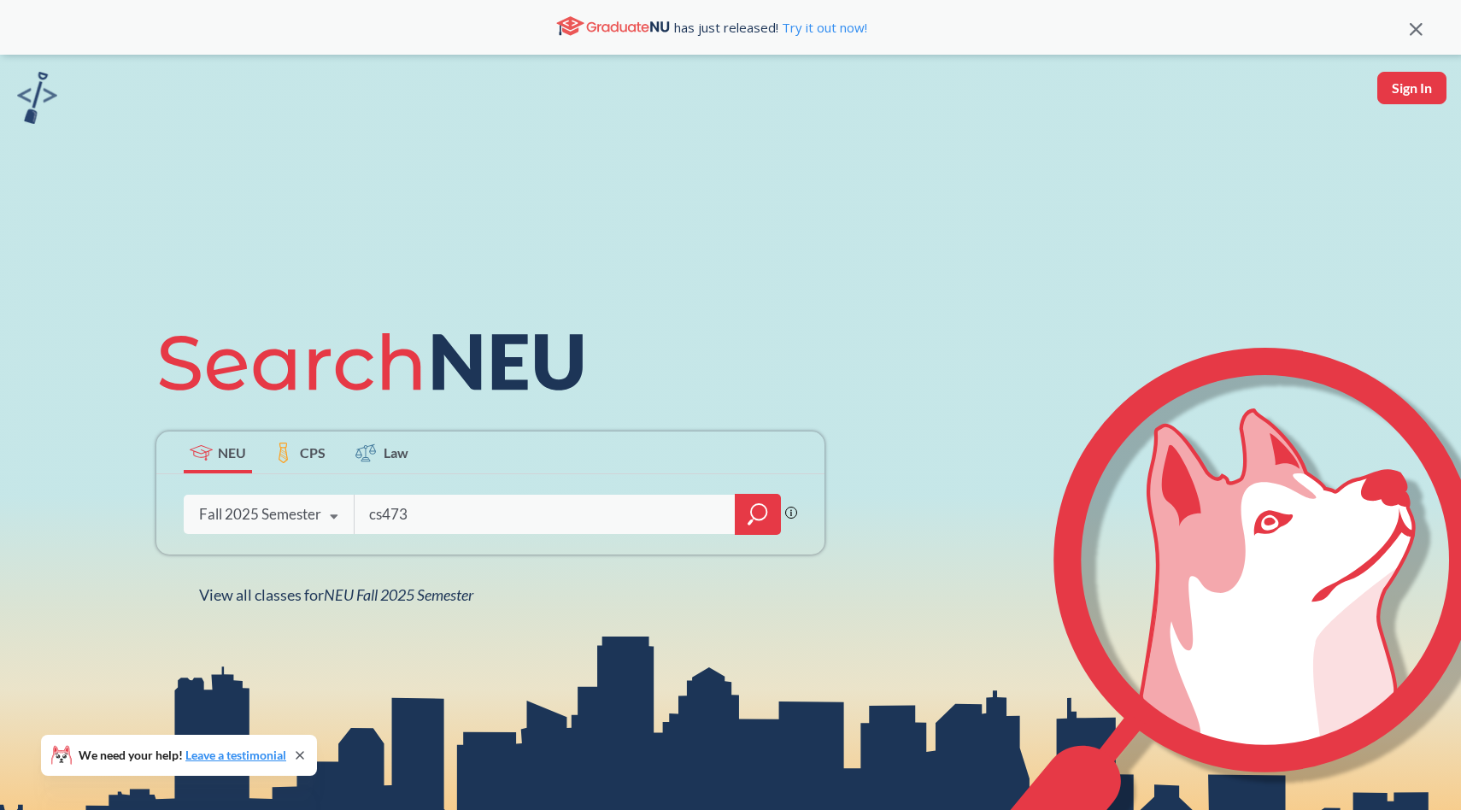
type input "cs4730"
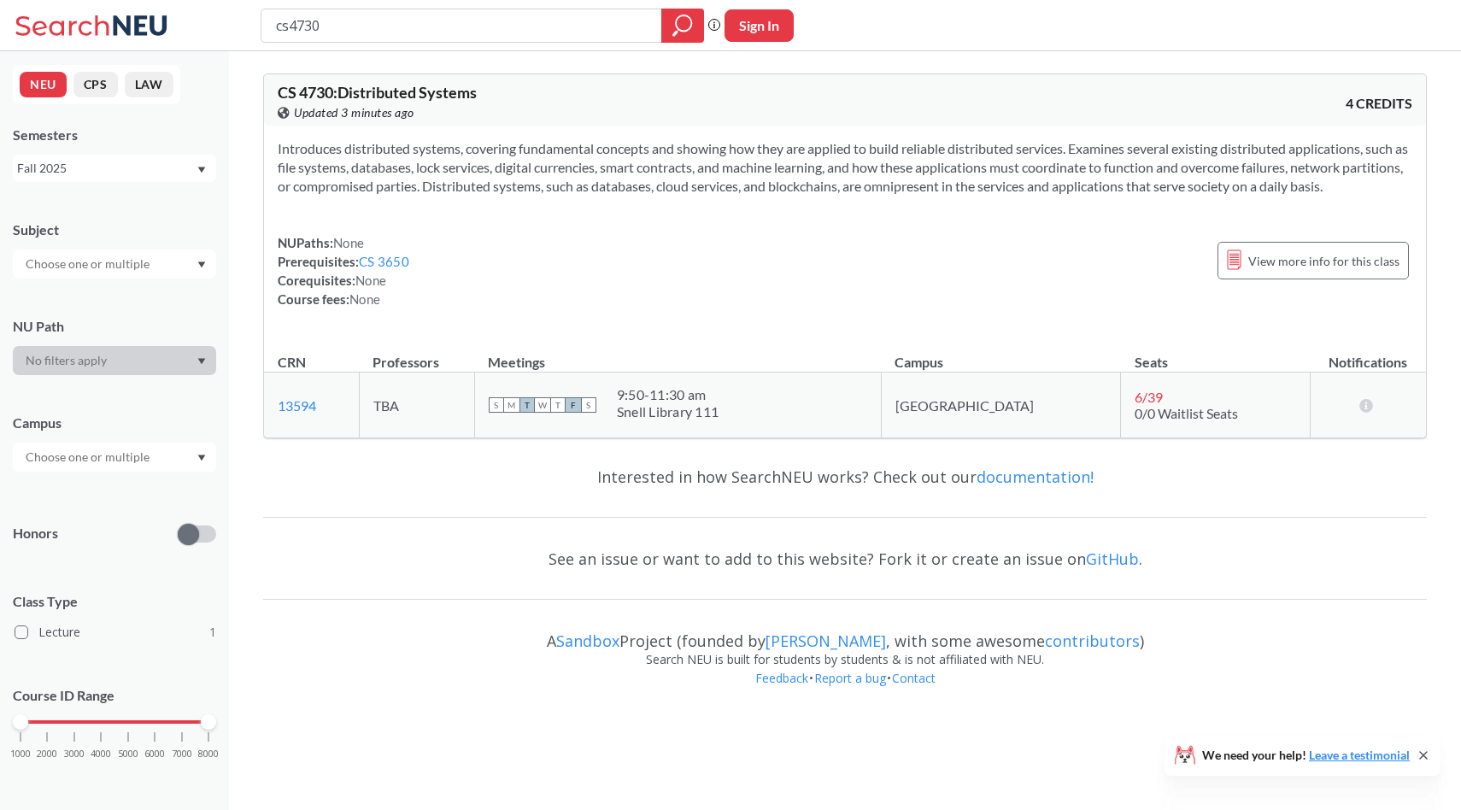
click at [83, 27] on icon at bounding box center [94, 26] width 159 height 34
drag, startPoint x: 487, startPoint y: 93, endPoint x: 271, endPoint y: 92, distance: 216.1
click at [271, 92] on div "CS 4730 : Distributed Systems View this course on Banner. Updated a minute ago …" at bounding box center [845, 99] width 1162 height 51
copy span "CS 4730 : Distributed Systems"
click at [1102, 82] on div "CS 4730 : Distributed Systems View this course on Banner. Updated a minute ago …" at bounding box center [845, 99] width 1162 height 51
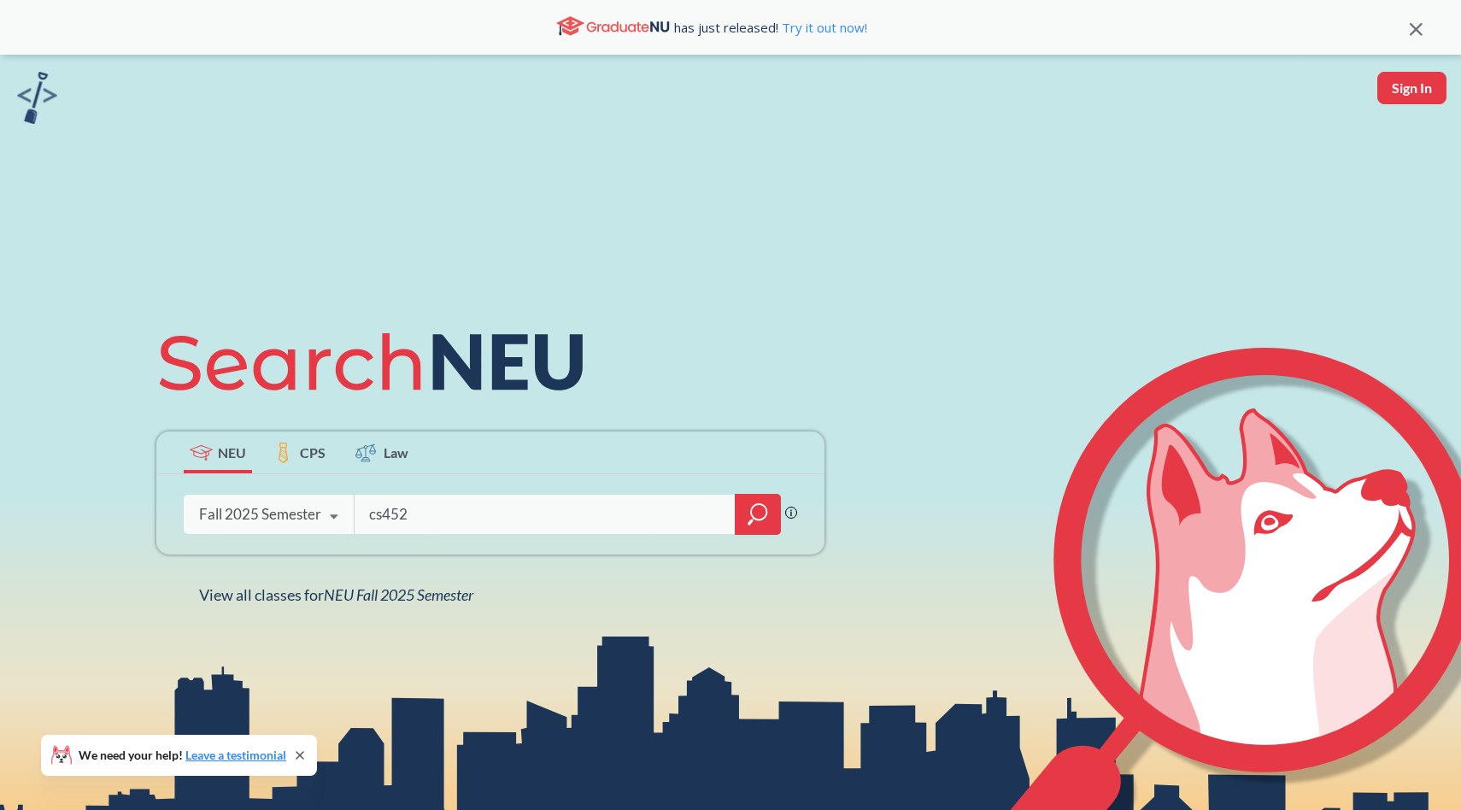
type input "cs4520"
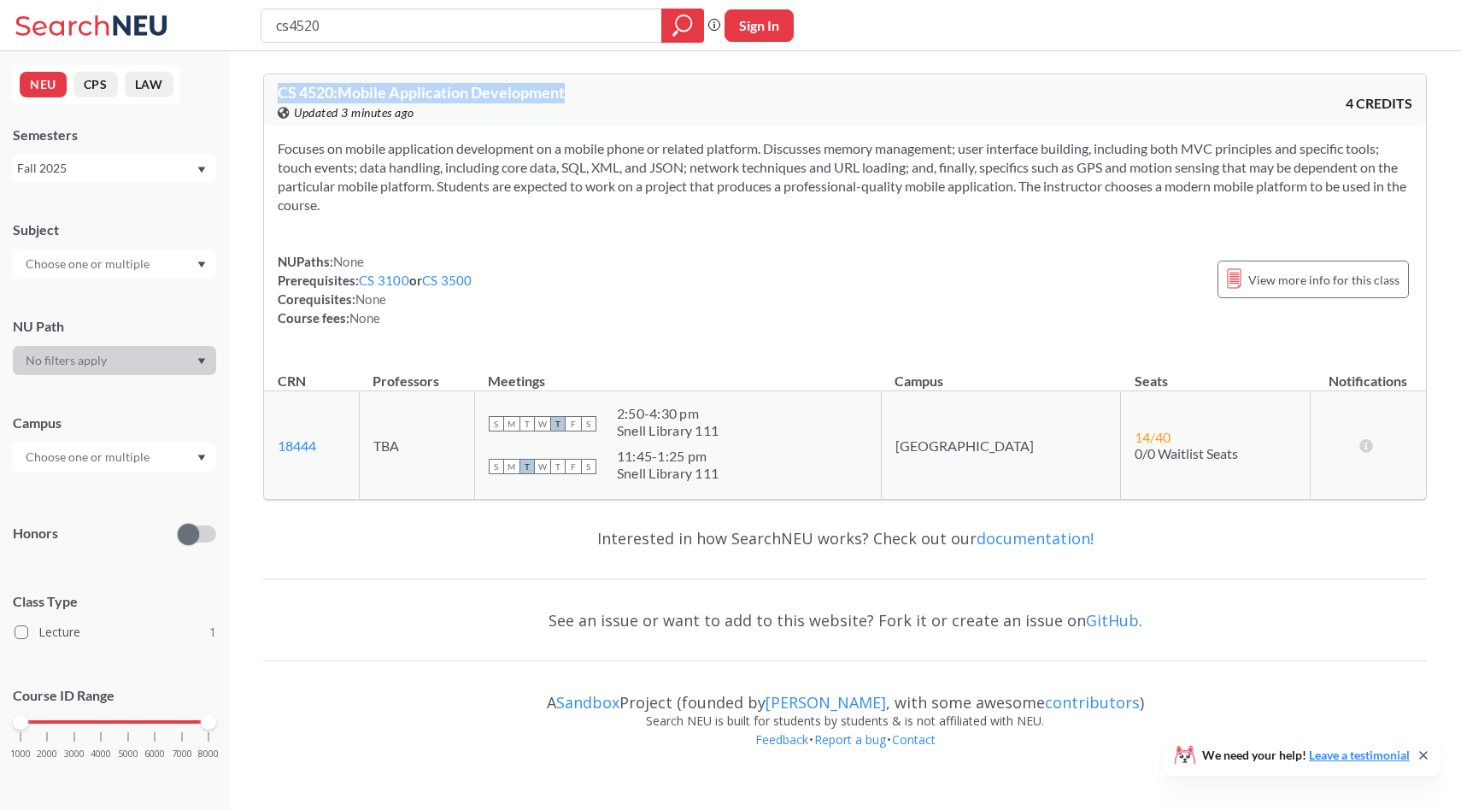
drag, startPoint x: 277, startPoint y: 95, endPoint x: 611, endPoint y: 94, distance: 334.0
click at [612, 95] on div "CS 4520 : Mobile Application Development View this course on Banner. Updated 3 …" at bounding box center [845, 99] width 1162 height 51
copy span "CS 4520 : Mobile Application Development"
click at [1016, 249] on div "Focuses on mobile application development on a mobile phone or related platform…" at bounding box center [845, 240] width 1162 height 229
click at [905, 216] on div "Focuses on mobile application development on a mobile phone or related platform…" at bounding box center [845, 240] width 1162 height 229
